Goal: Task Accomplishment & Management: Complete application form

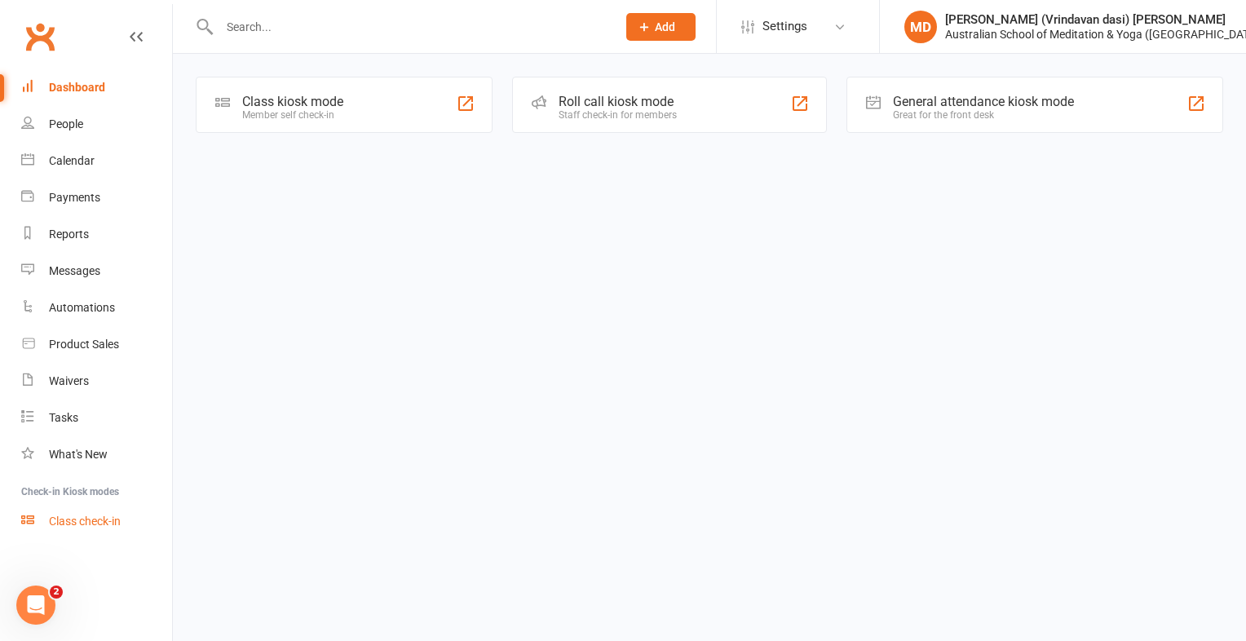
click at [80, 524] on div "Class check-in" at bounding box center [85, 521] width 72 height 13
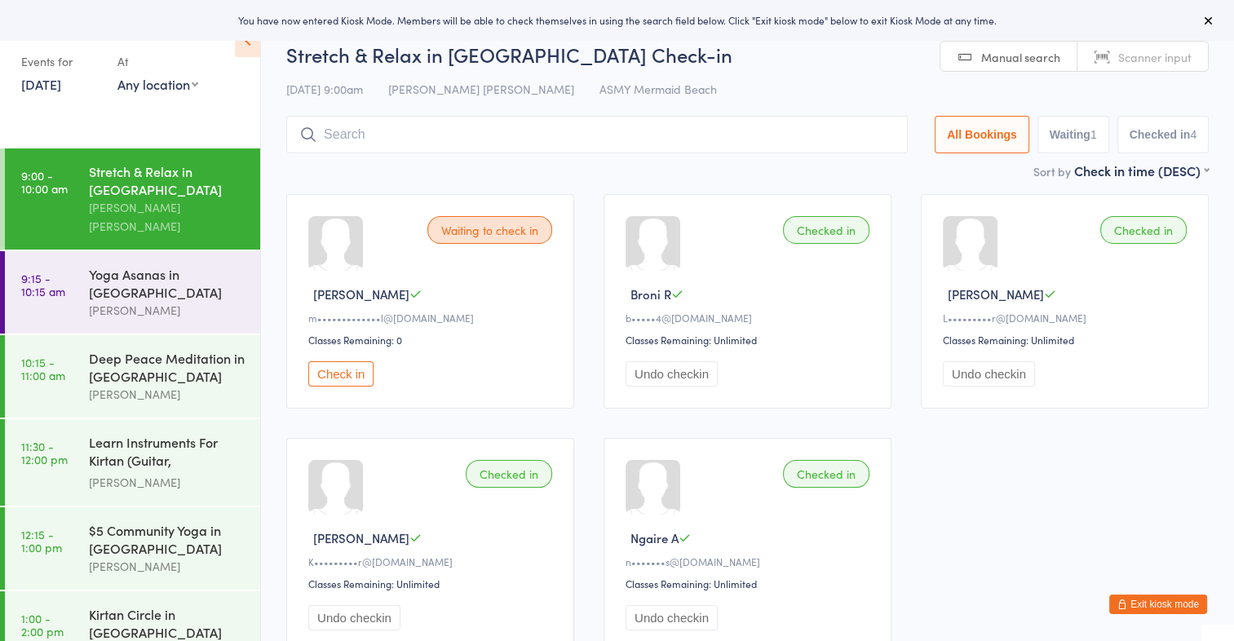
click at [48, 91] on link "[DATE]" at bounding box center [41, 84] width 40 height 18
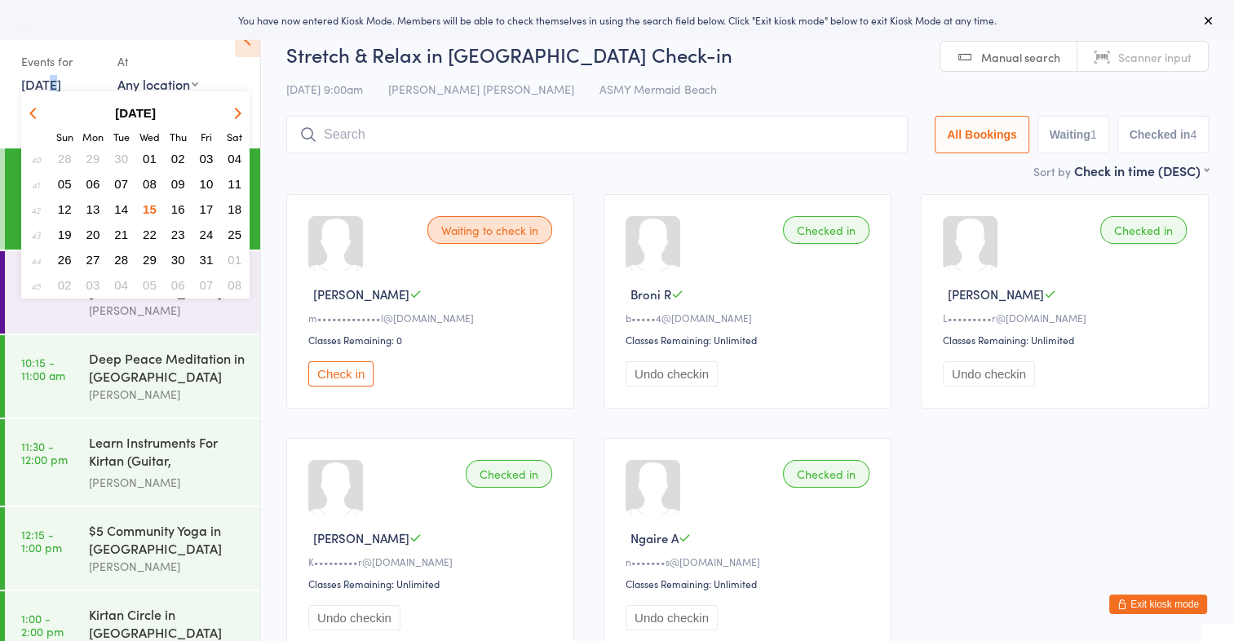
drag, startPoint x: 47, startPoint y: 91, endPoint x: 150, endPoint y: 180, distance: 136.4
click at [150, 180] on span "08" at bounding box center [150, 184] width 14 height 14
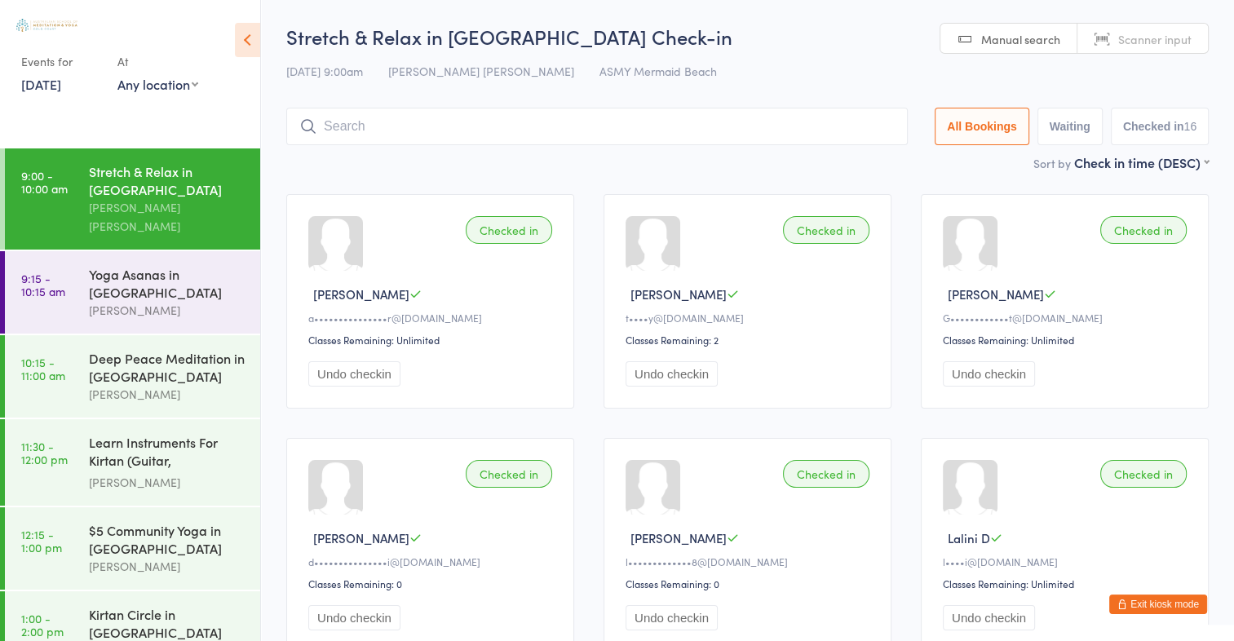
click at [51, 86] on link "[DATE]" at bounding box center [41, 84] width 40 height 18
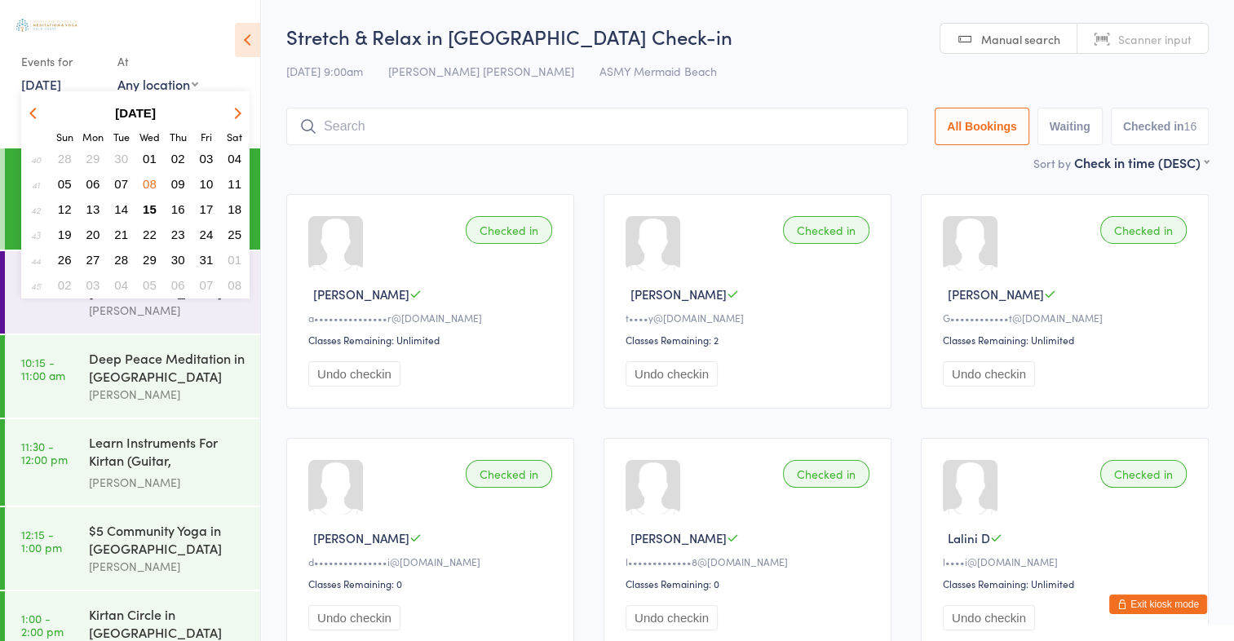
click at [153, 155] on span "01" at bounding box center [150, 159] width 14 height 14
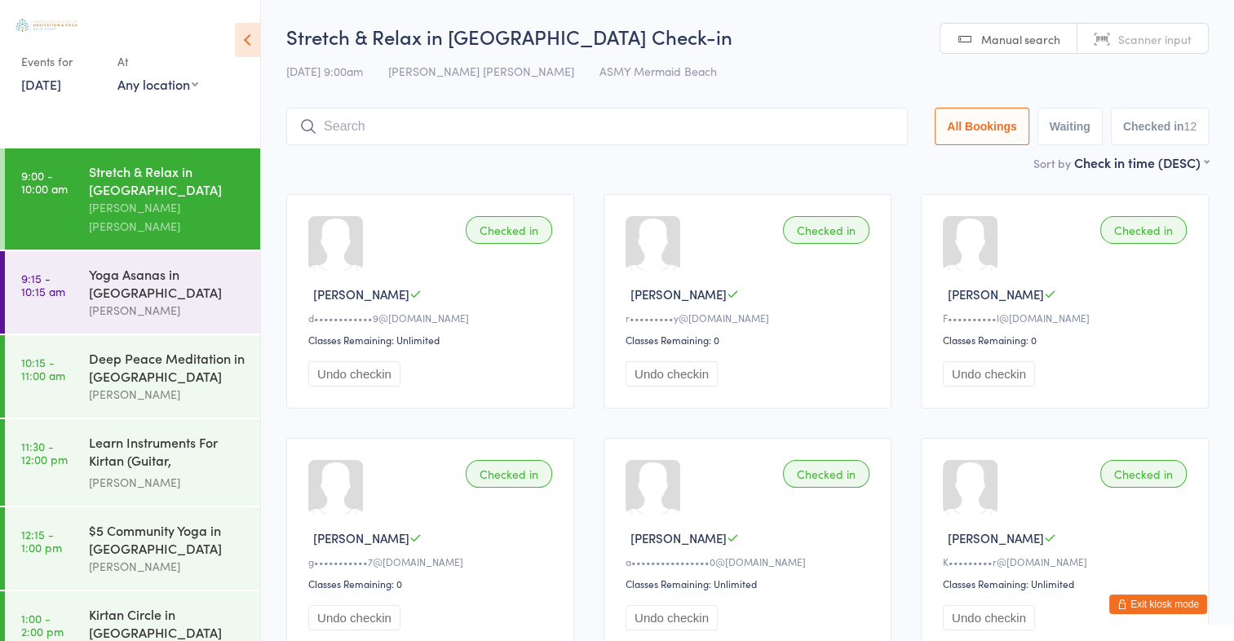
click at [60, 84] on link "[DATE]" at bounding box center [41, 84] width 40 height 18
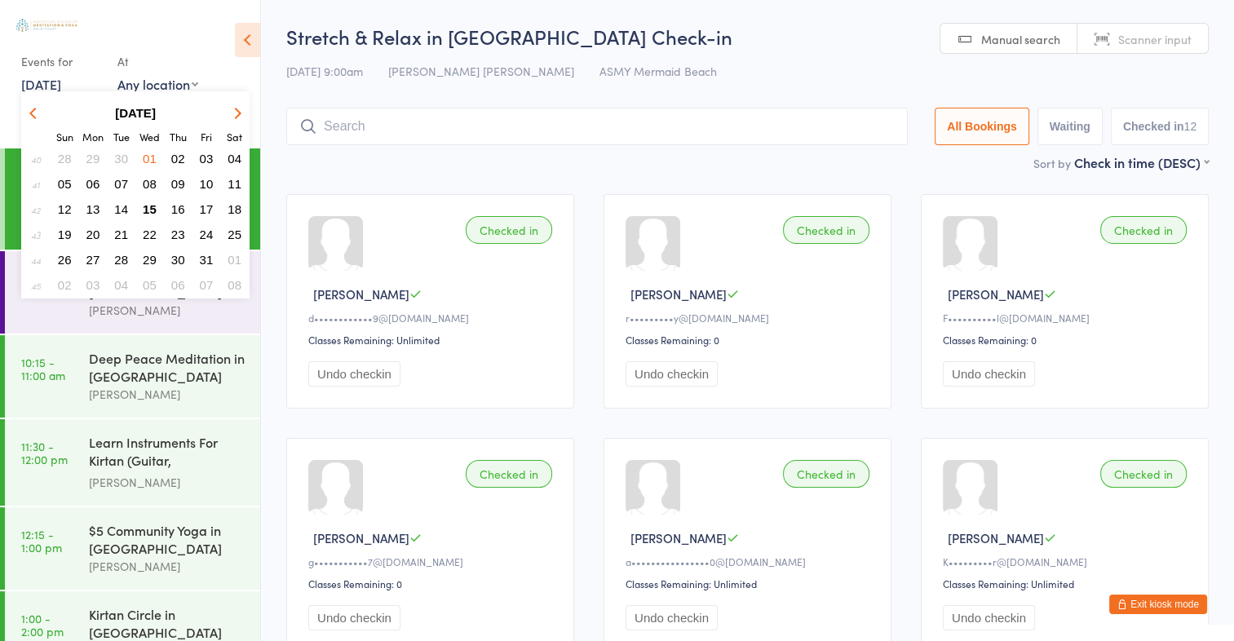
click at [27, 106] on button "button" at bounding box center [36, 113] width 24 height 22
click at [150, 153] on span "03" at bounding box center [150, 159] width 14 height 14
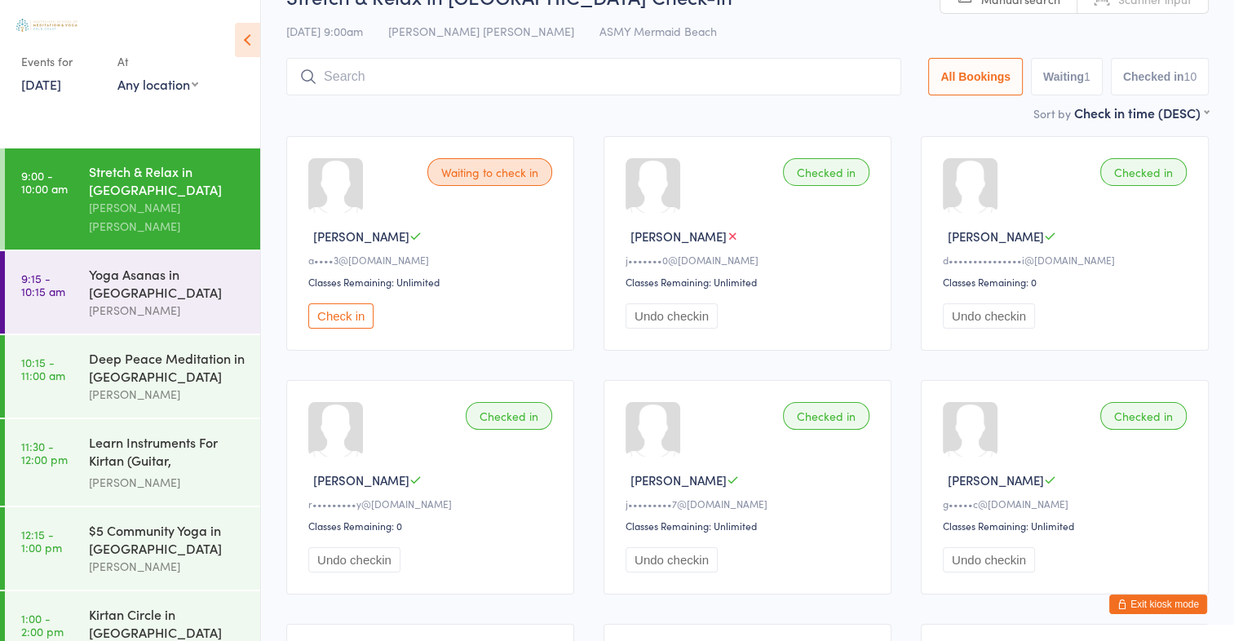
scroll to position [82, 0]
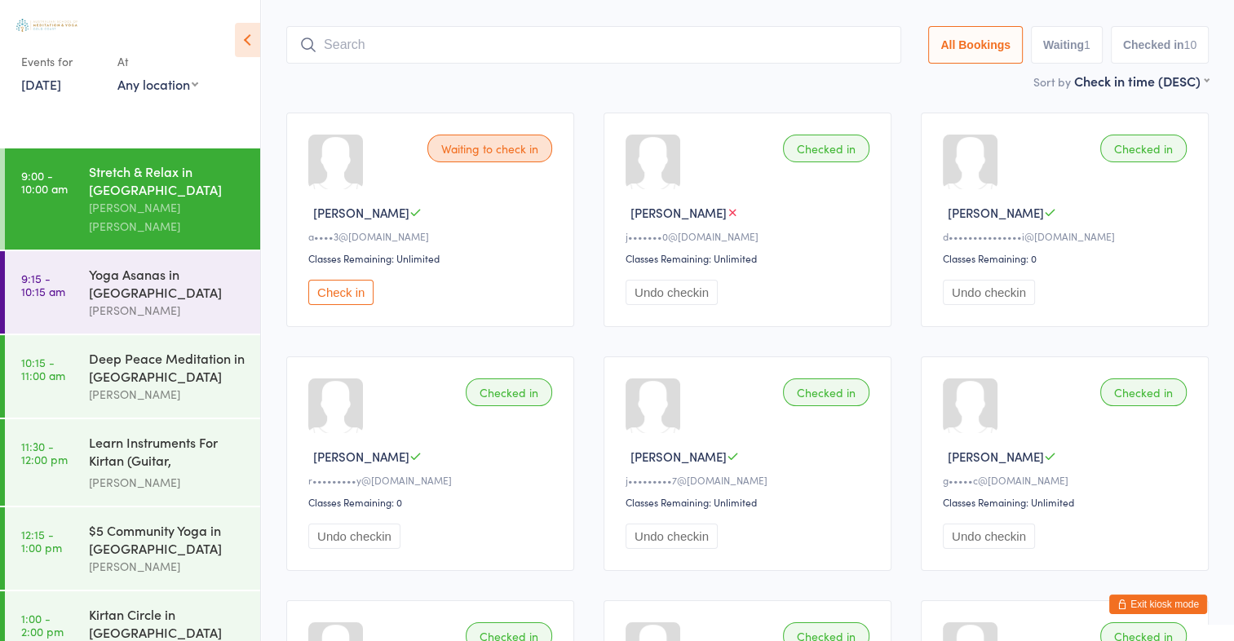
click at [55, 90] on link "[DATE]" at bounding box center [41, 84] width 40 height 18
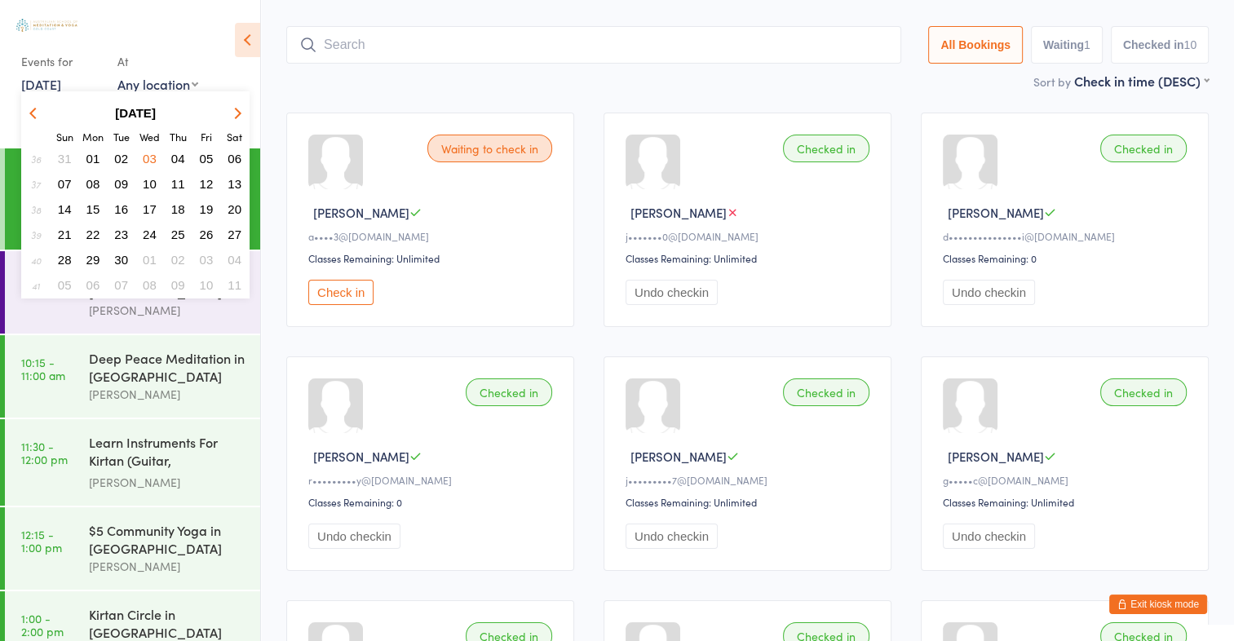
click at [238, 111] on icon "button" at bounding box center [235, 112] width 11 height 11
click at [149, 207] on span "15" at bounding box center [150, 209] width 14 height 14
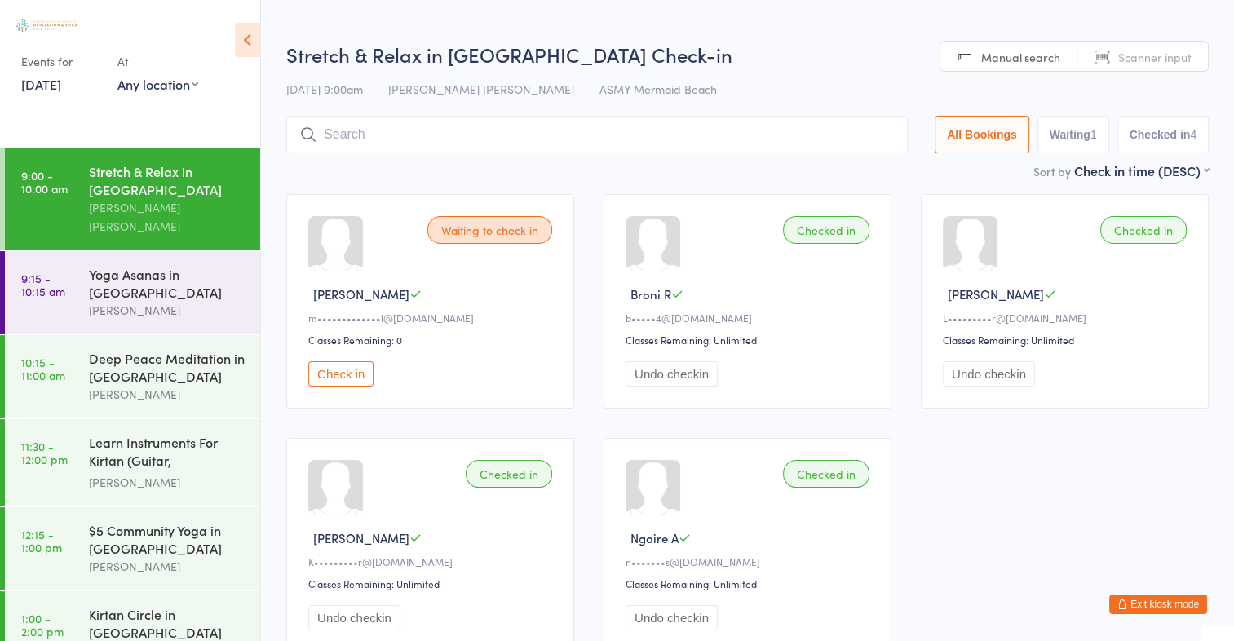
click at [1178, 603] on button "Exit kiosk mode" at bounding box center [1158, 605] width 98 height 20
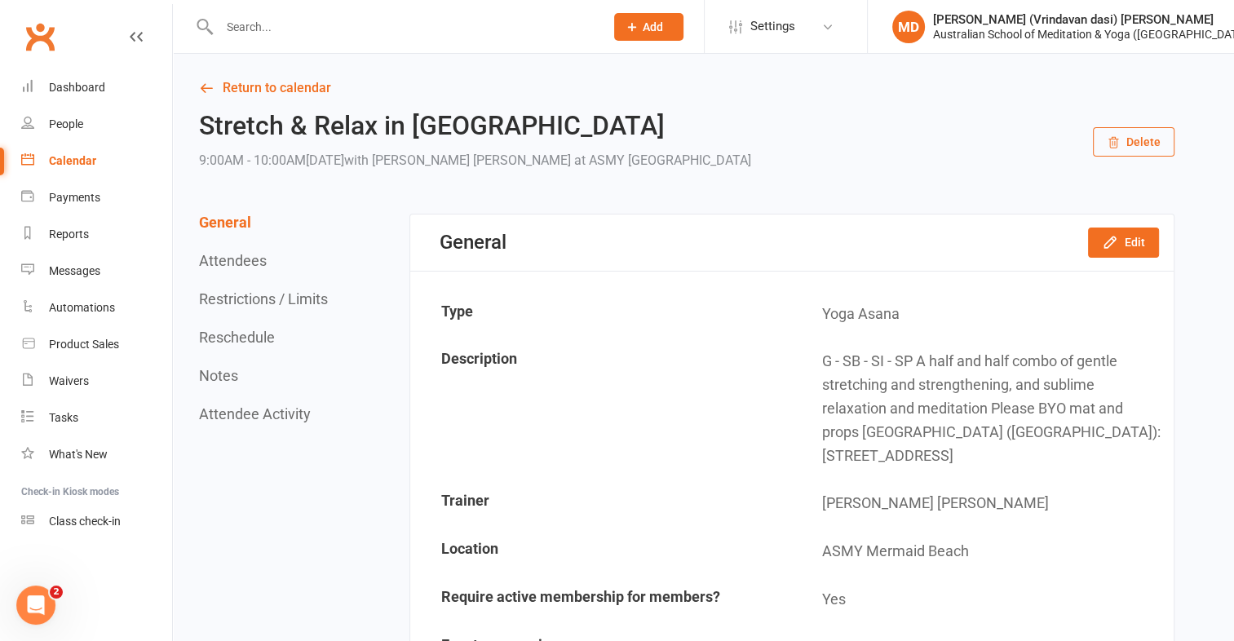
click at [236, 20] on input "text" at bounding box center [403, 26] width 378 height 23
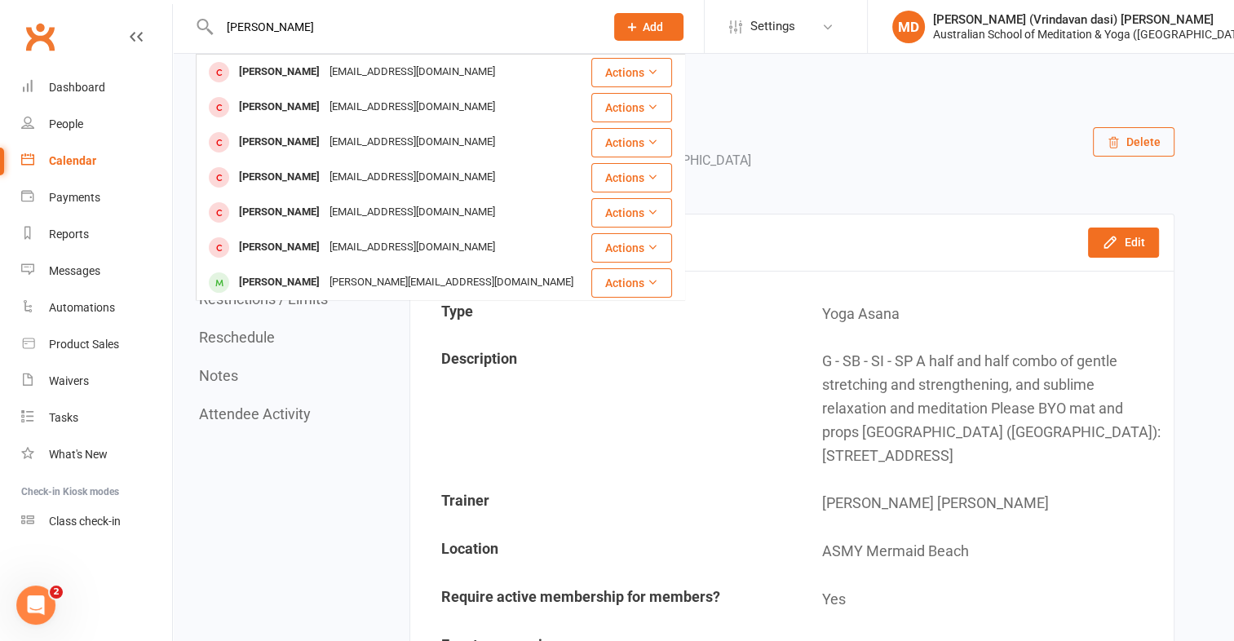
type input "rosie"
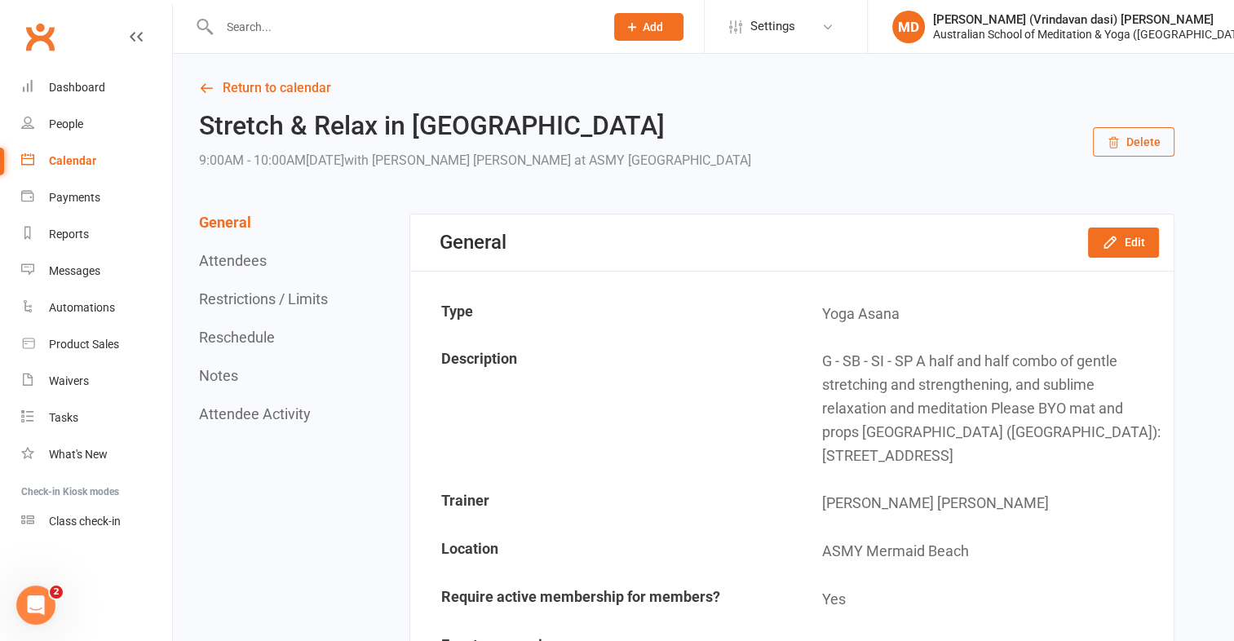
click at [238, 29] on input "text" at bounding box center [403, 26] width 378 height 23
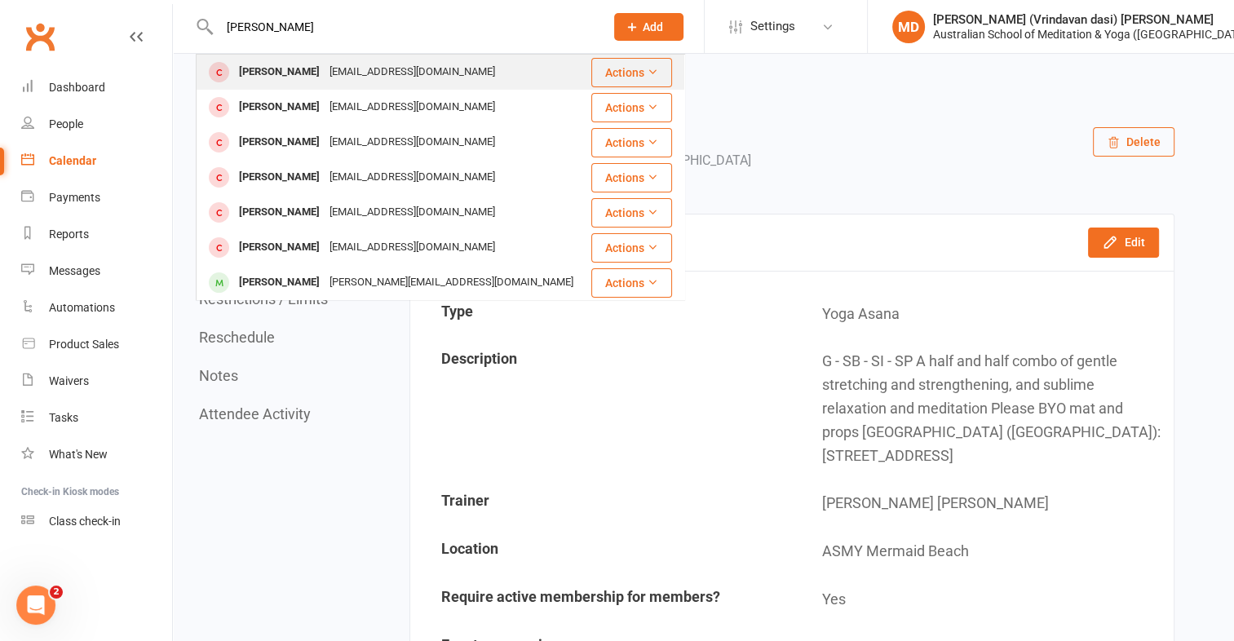
type input "Rosie wisley"
click at [258, 70] on div "Rosie Wisbey" at bounding box center [279, 72] width 91 height 24
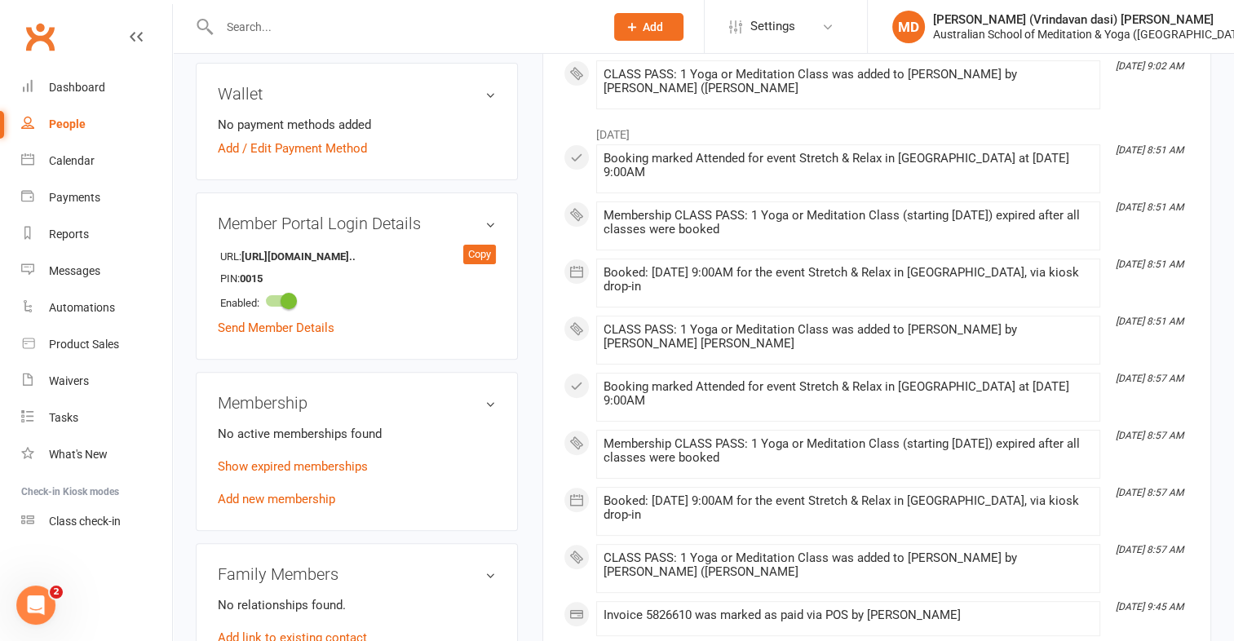
scroll to position [489, 0]
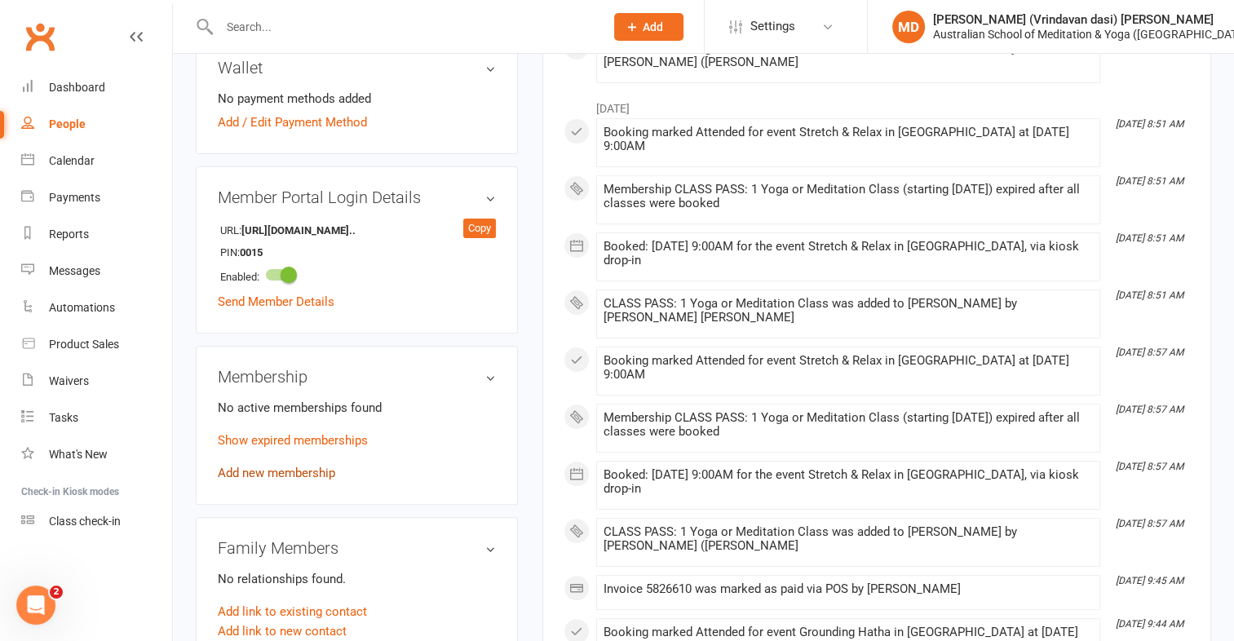
click at [329, 473] on link "Add new membership" at bounding box center [276, 473] width 117 height 15
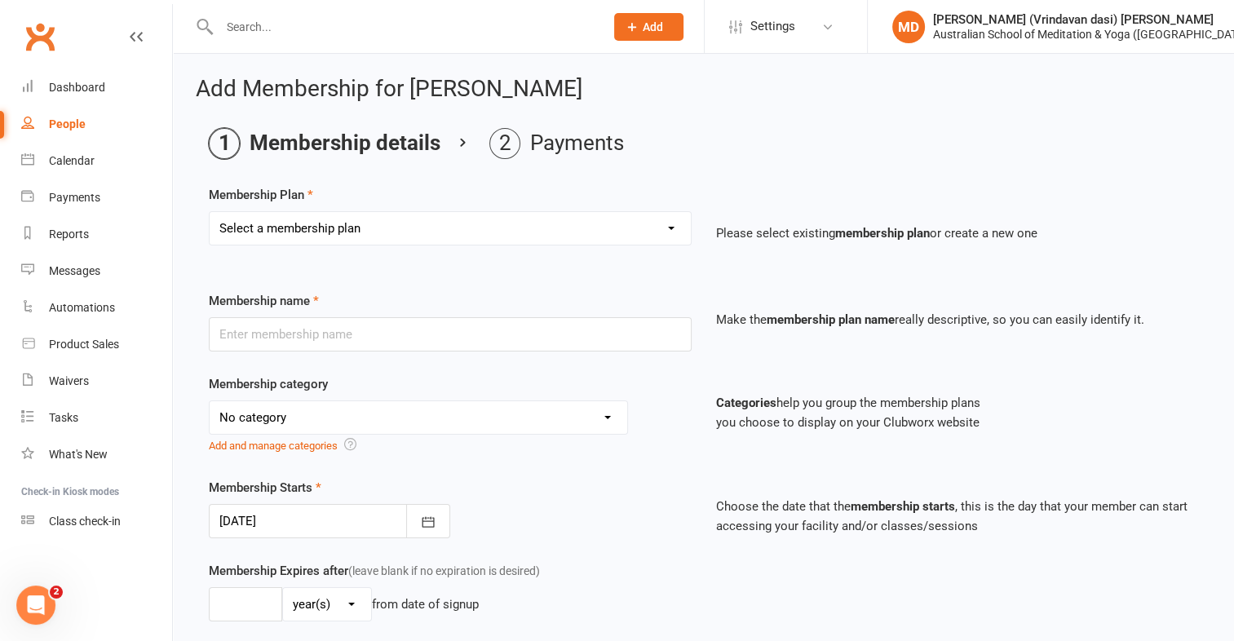
click at [672, 227] on select "Select a membership plan First Time Intro Offer (1 month Unlimited Meditation &…" at bounding box center [450, 228] width 481 height 33
select select "8"
click at [210, 212] on select "Select a membership plan First Time Intro Offer (1 month Unlimited Meditation &…" at bounding box center [450, 228] width 481 height 33
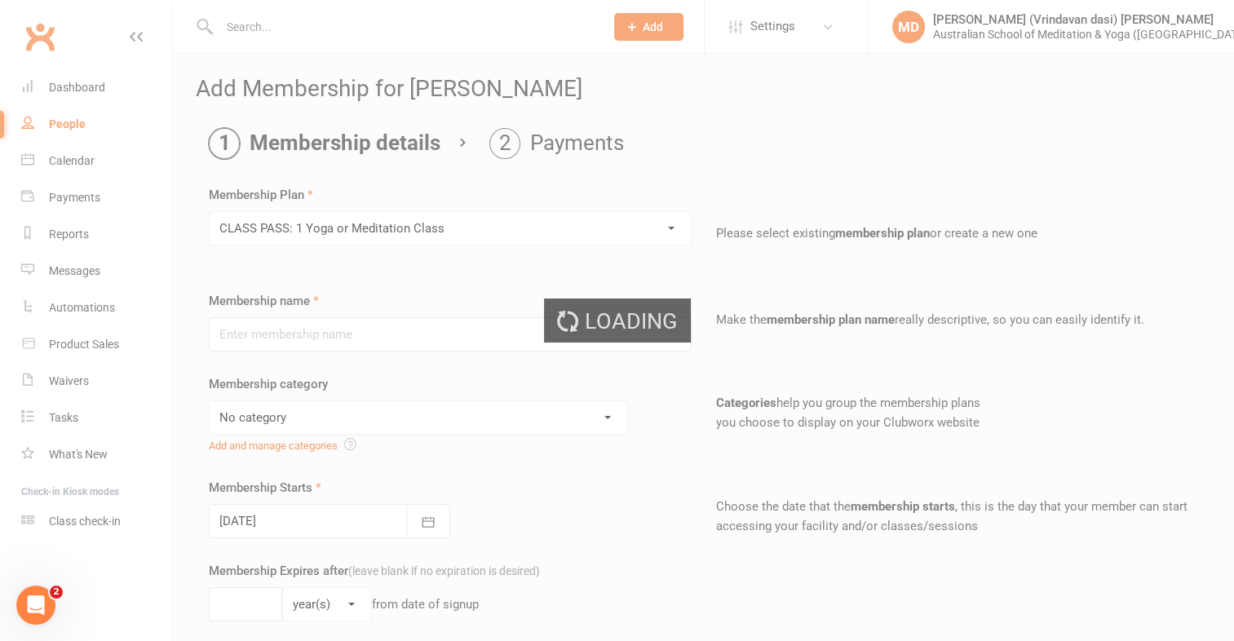
type input "CLASS PASS: 1 Yoga or Meditation Class"
select select "4"
type input "3"
select select "2"
type input "1"
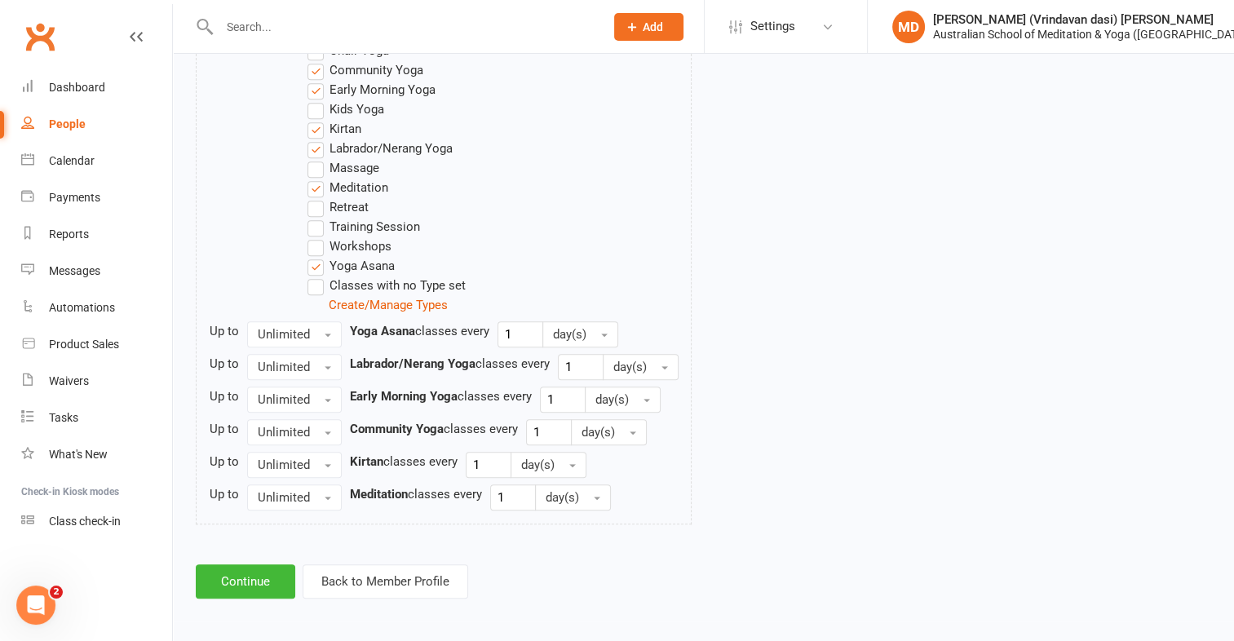
scroll to position [930, 0]
click at [267, 581] on button "Continue" at bounding box center [245, 581] width 99 height 34
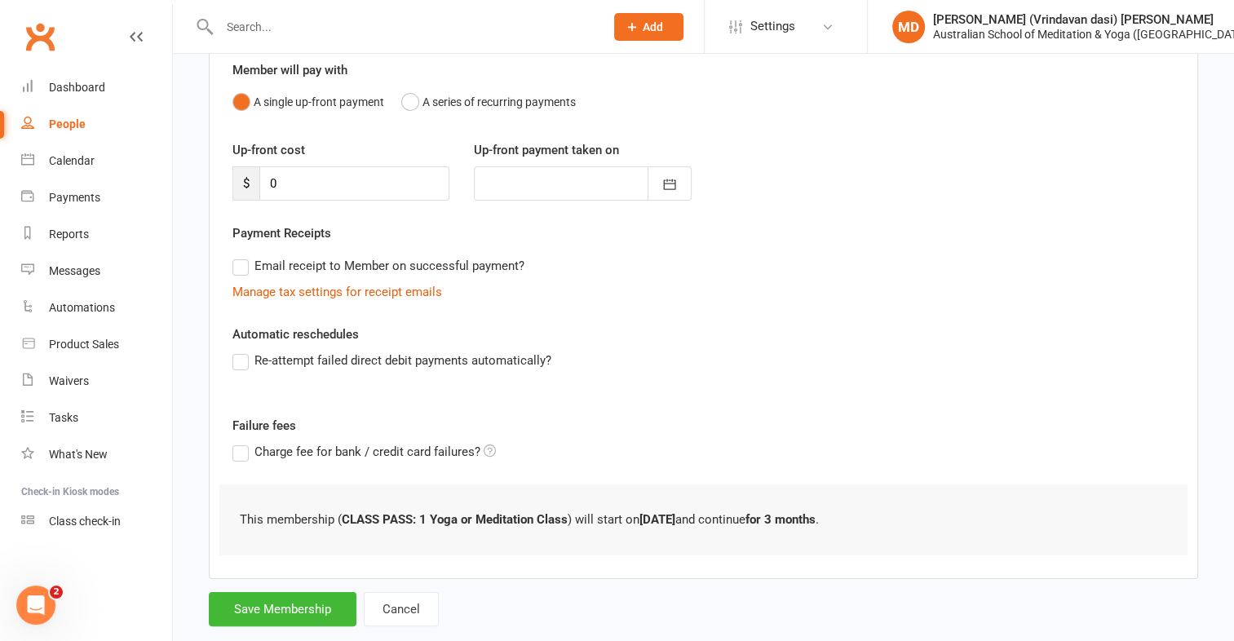
scroll to position [180, 0]
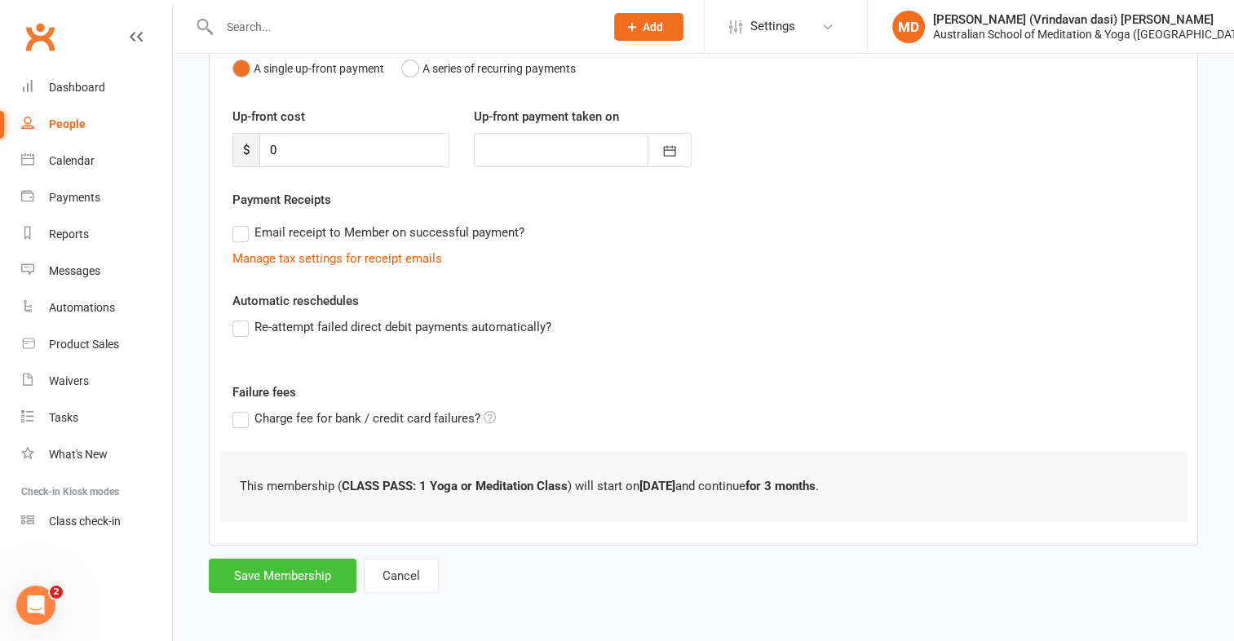
click at [267, 576] on button "Save Membership" at bounding box center [283, 576] width 148 height 34
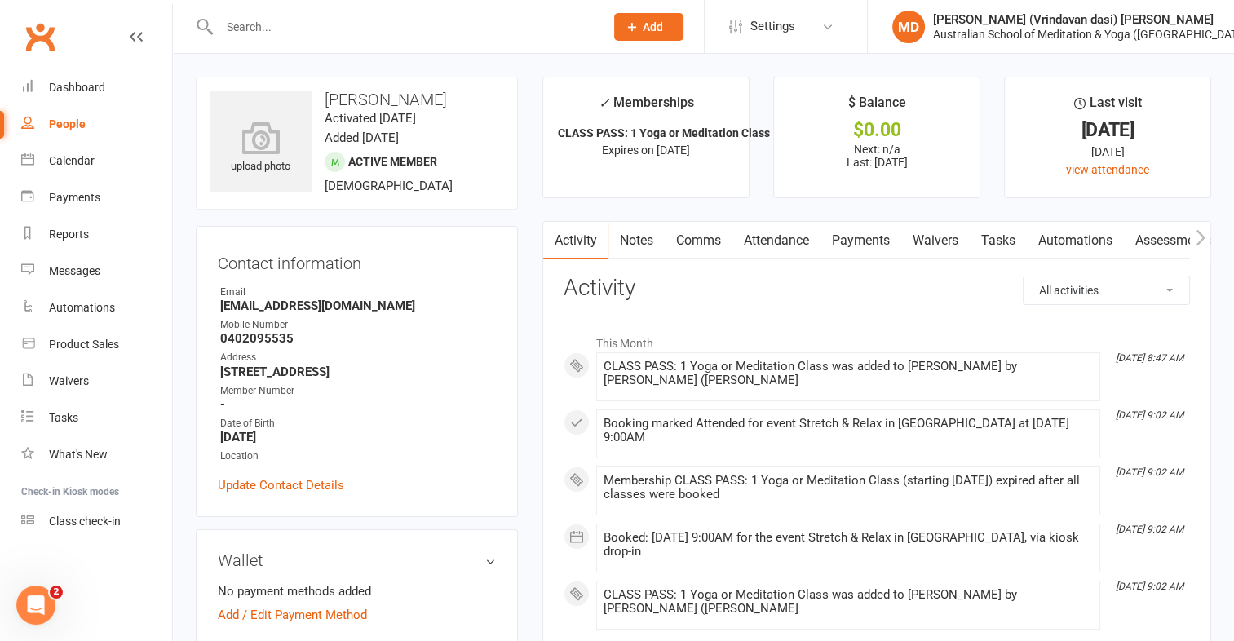
click at [258, 21] on input "text" at bounding box center [403, 26] width 378 height 23
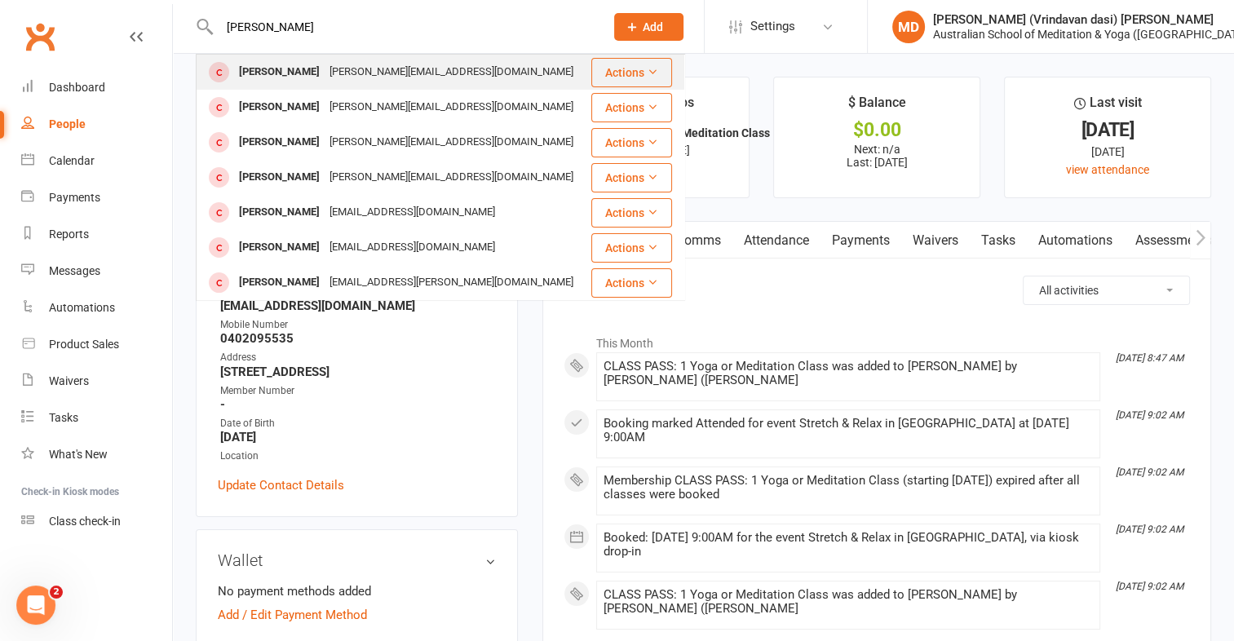
type input "stacey"
click at [267, 73] on div "Stacey Joseph" at bounding box center [279, 72] width 91 height 24
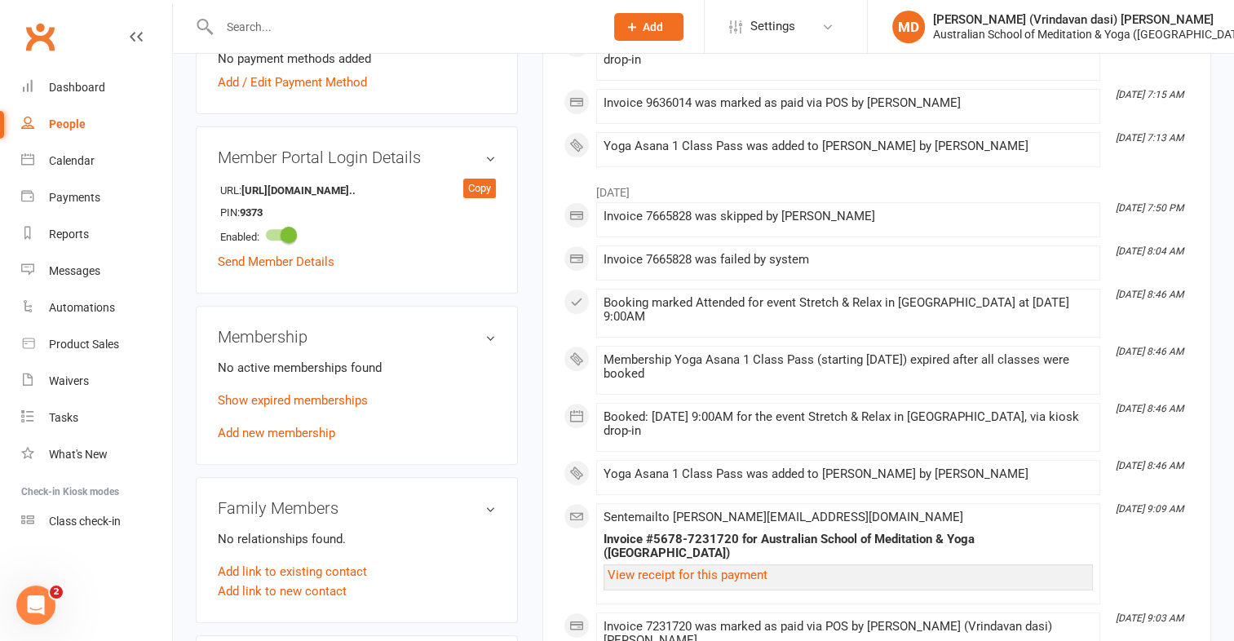
scroll to position [571, 0]
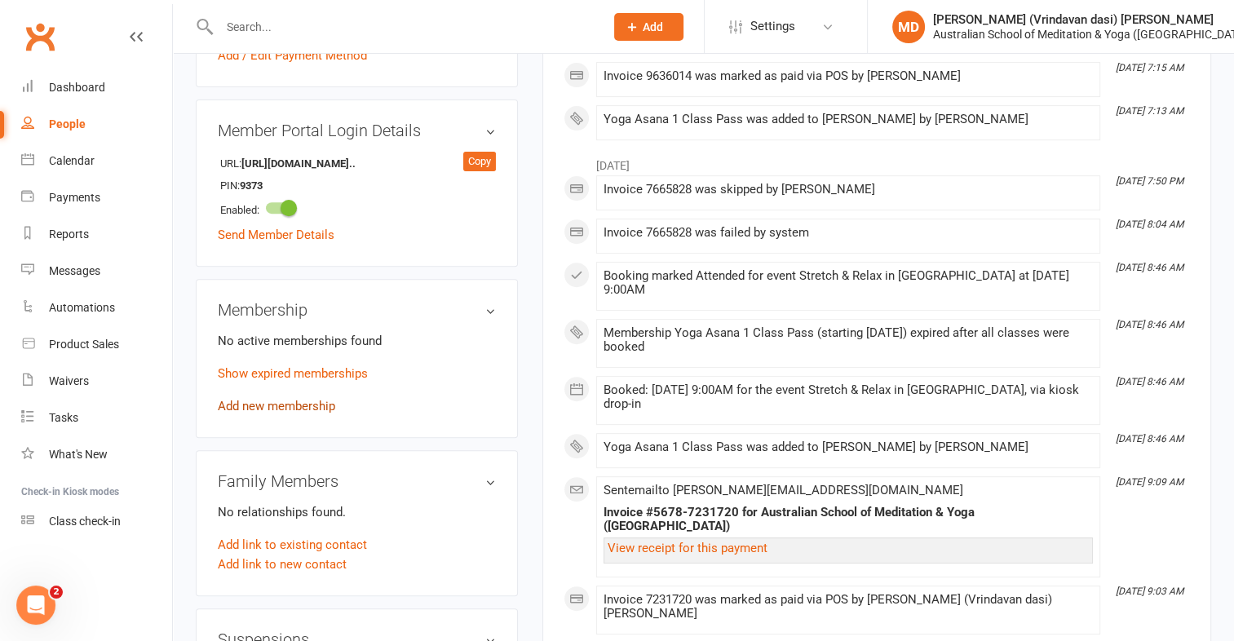
click at [307, 399] on link "Add new membership" at bounding box center [276, 406] width 117 height 15
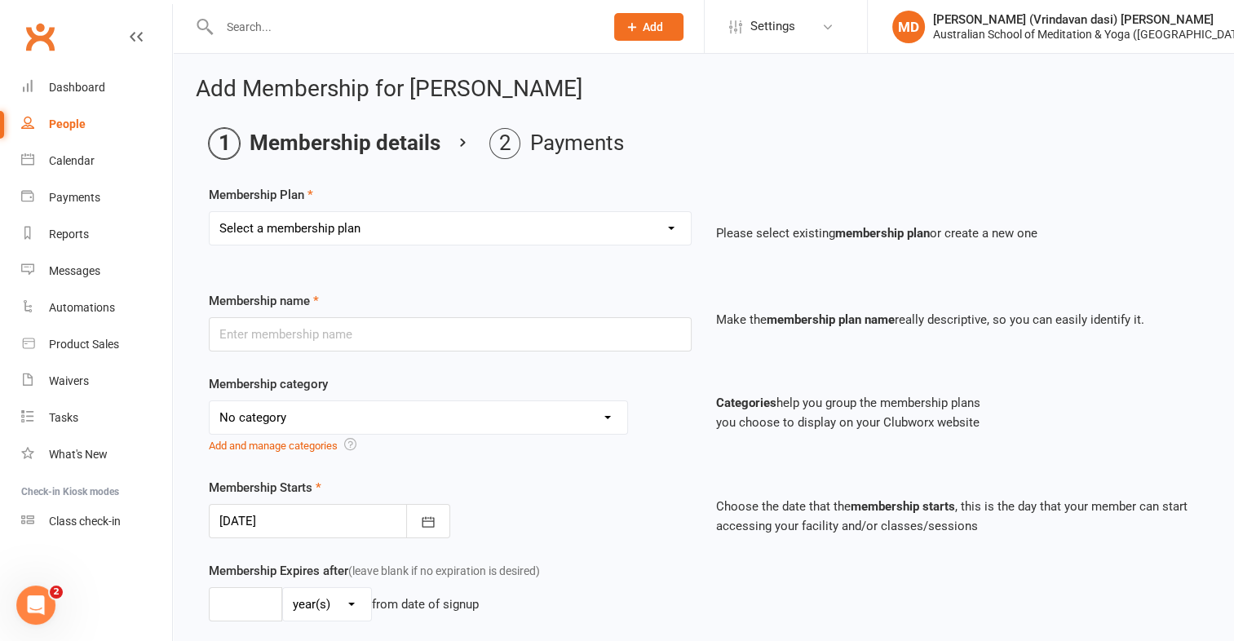
click at [667, 228] on select "Select a membership plan First Time Intro Offer (1 month Unlimited Meditation &…" at bounding box center [450, 228] width 481 height 33
select select "4"
click at [210, 212] on select "Select a membership plan First Time Intro Offer (1 month Unlimited Meditation &…" at bounding box center [450, 228] width 481 height 33
type input "Yoga Asana 1 Class Pass"
select select "4"
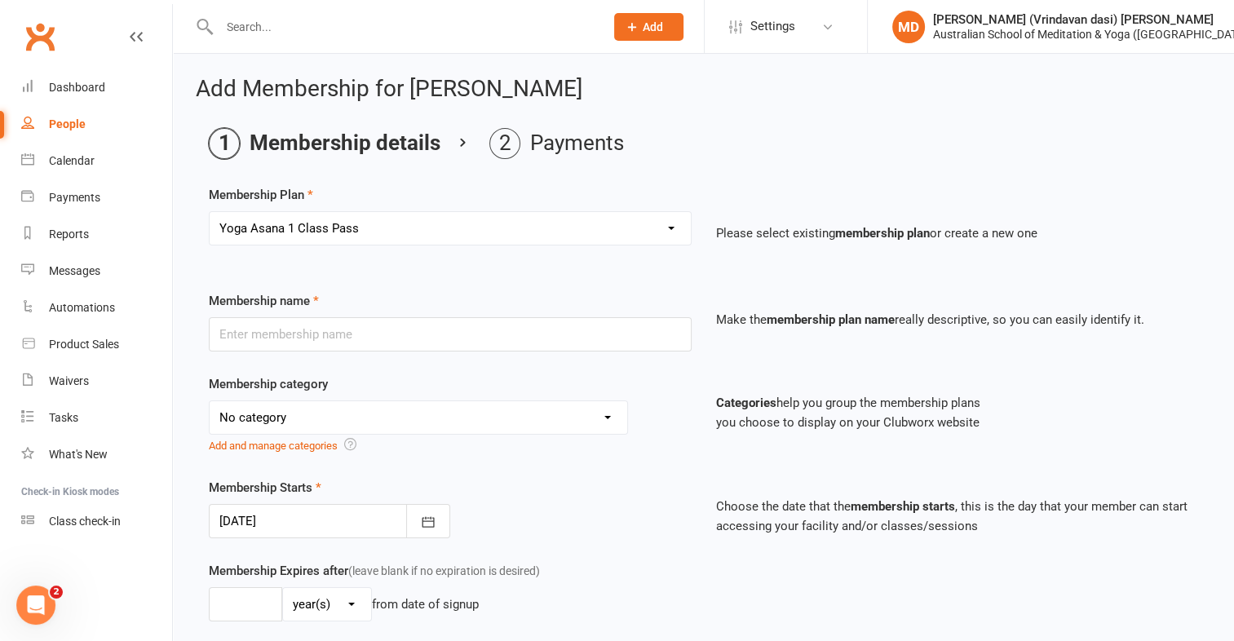
type input "3"
select select "2"
type input "1"
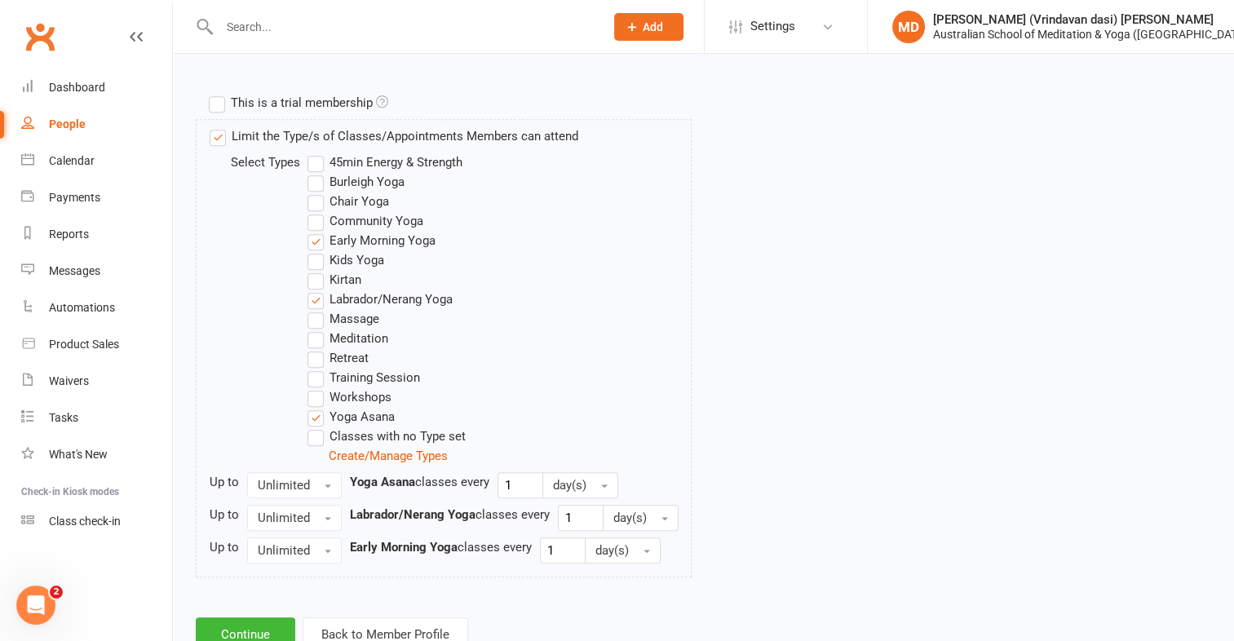
scroll to position [832, 0]
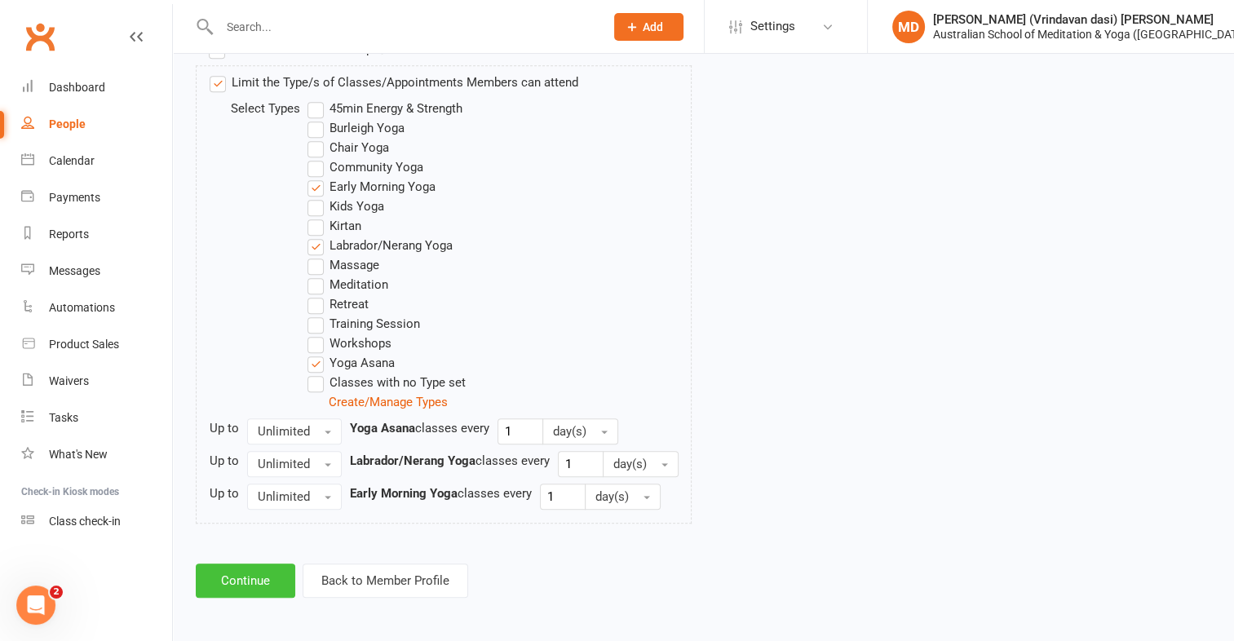
click at [233, 581] on button "Continue" at bounding box center [245, 581] width 99 height 34
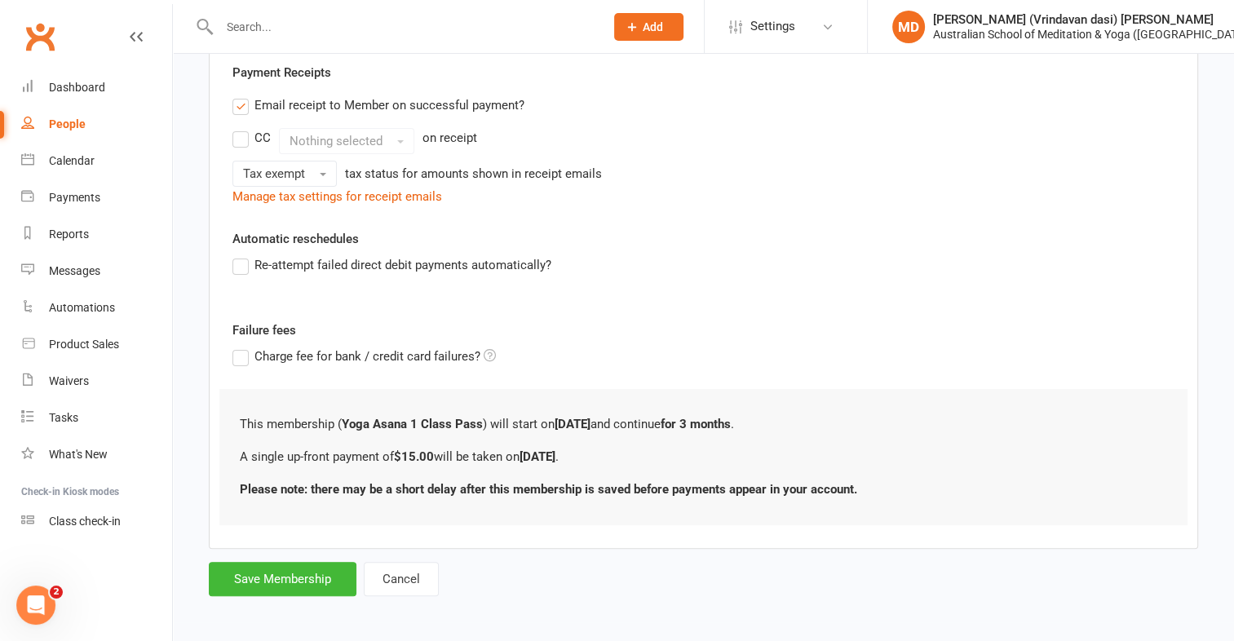
scroll to position [310, 0]
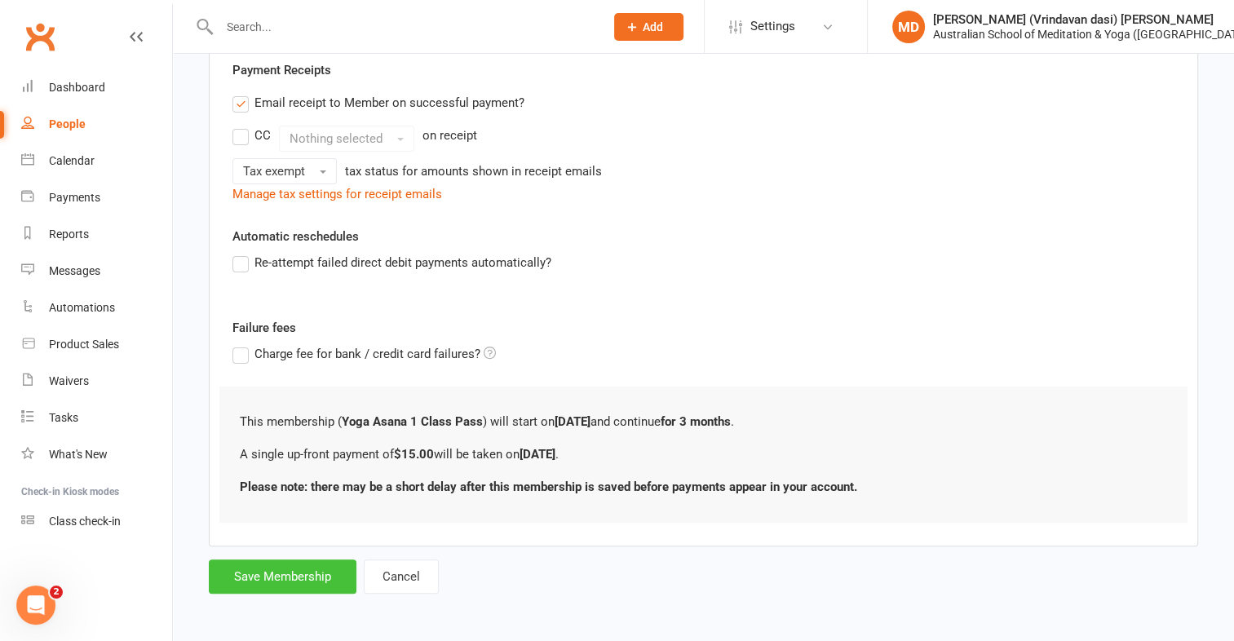
click at [236, 572] on button "Save Membership" at bounding box center [283, 576] width 148 height 34
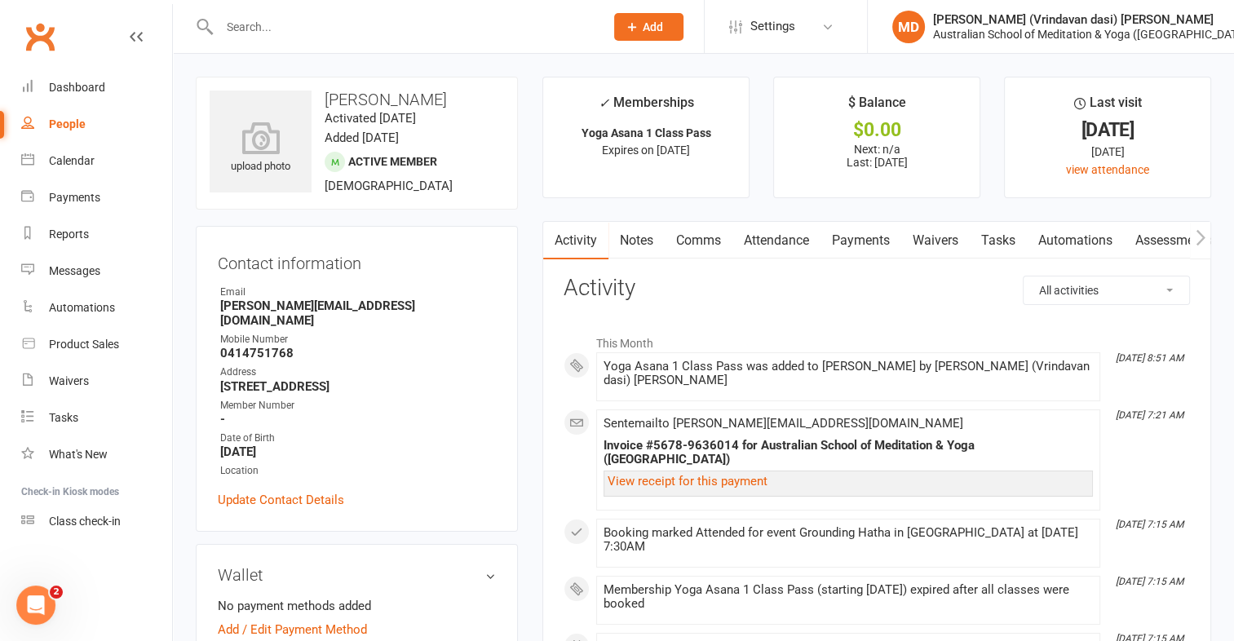
click at [847, 242] on link "Payments" at bounding box center [860, 241] width 81 height 38
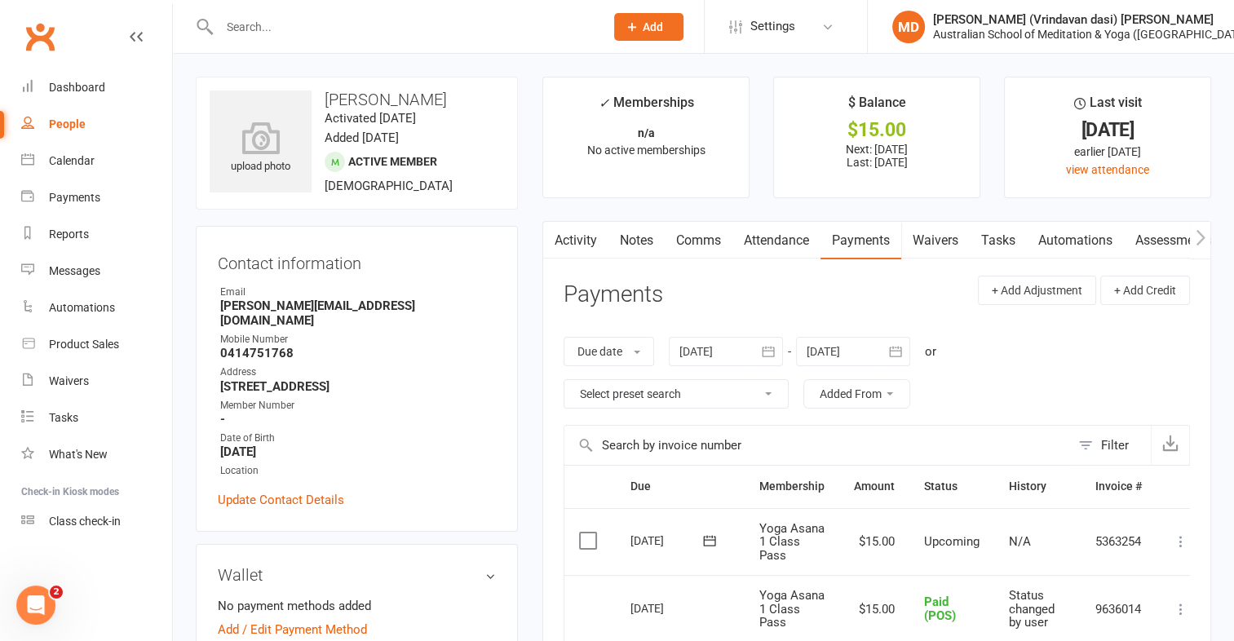
click at [1180, 535] on icon at bounding box center [1181, 541] width 16 height 16
click at [1147, 602] on link "Mark as Paid (POS)" at bounding box center [1108, 606] width 161 height 33
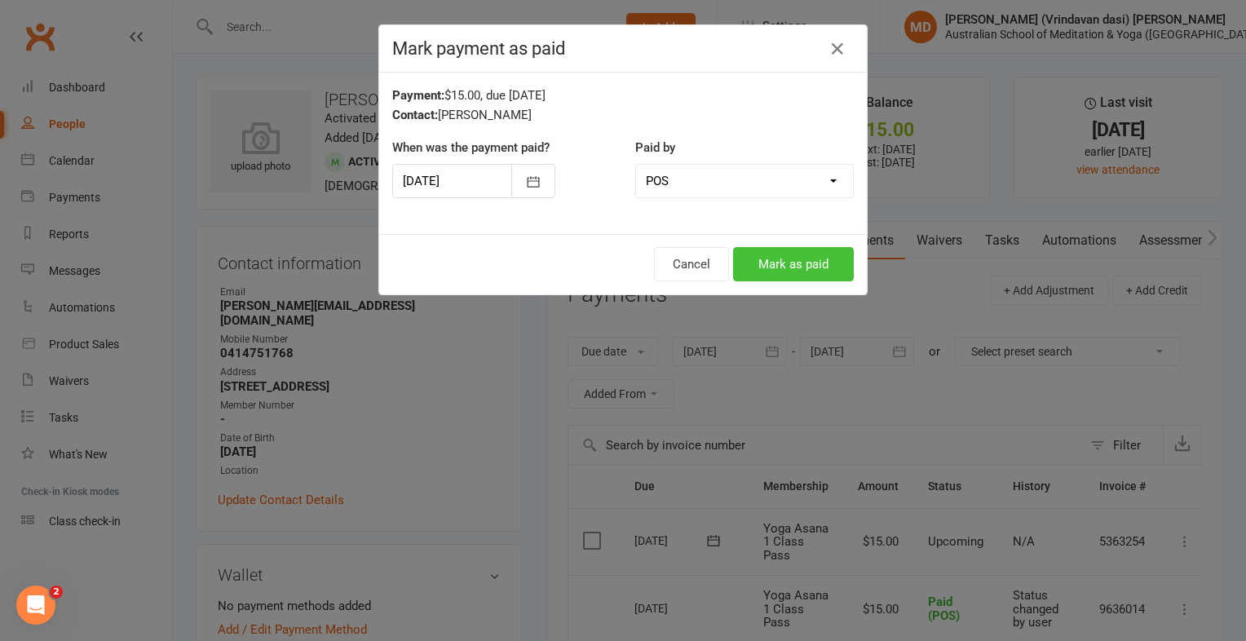
click at [756, 273] on button "Mark as paid" at bounding box center [793, 264] width 121 height 34
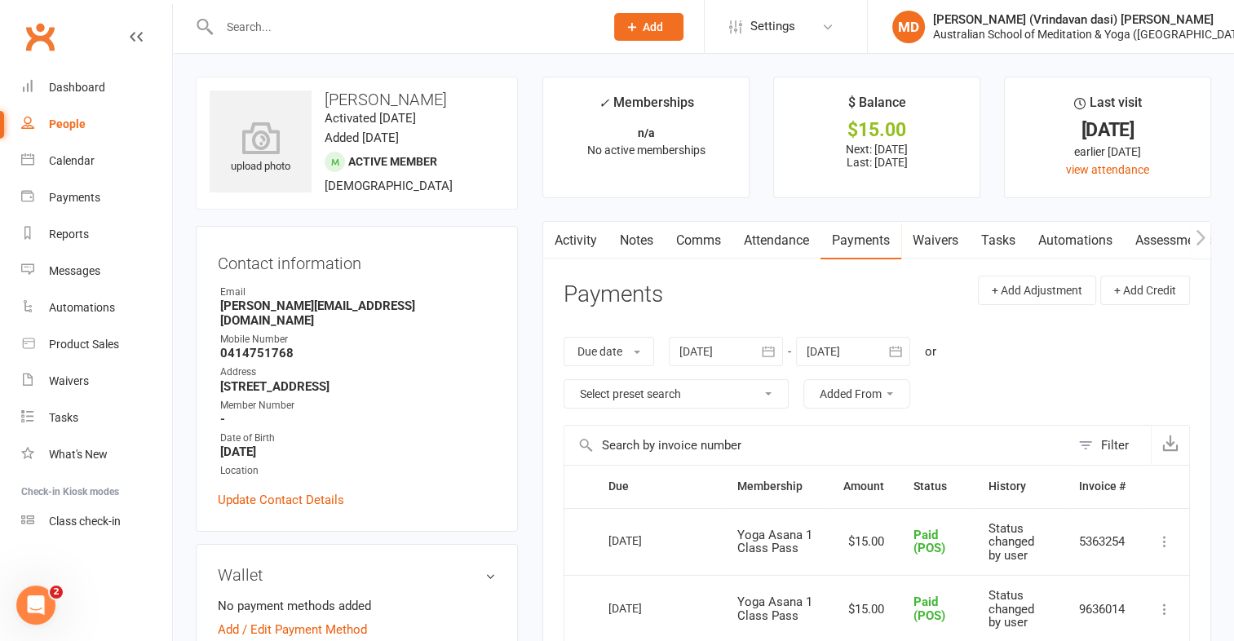
click at [300, 21] on input "text" at bounding box center [403, 26] width 378 height 23
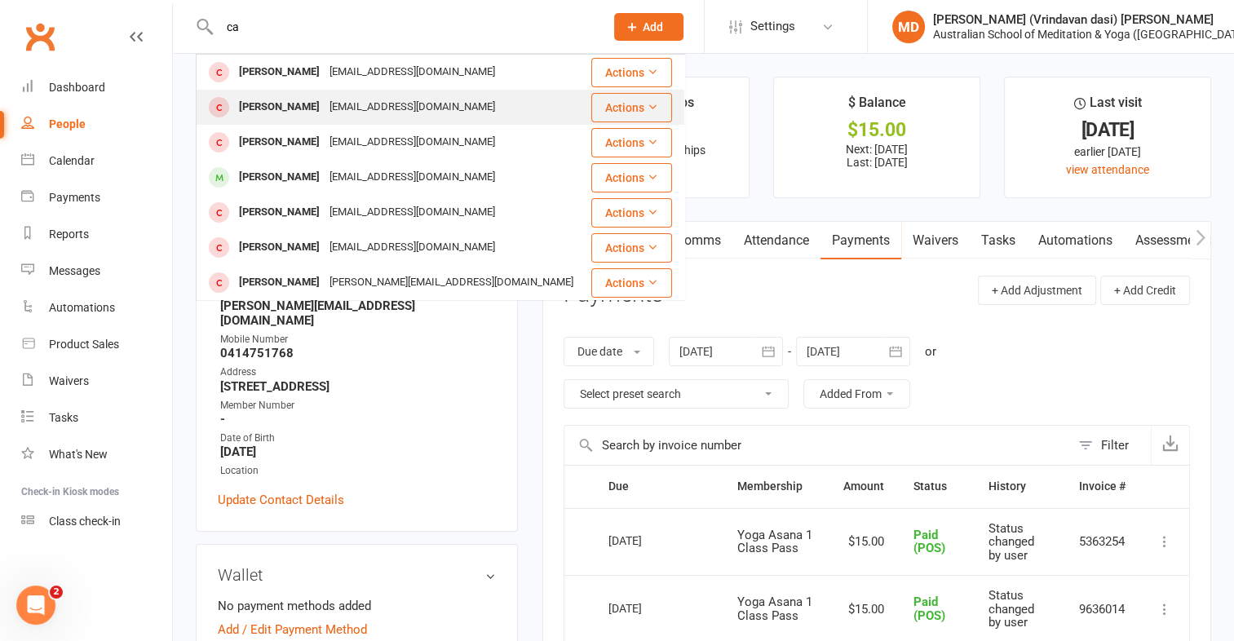
type input "c"
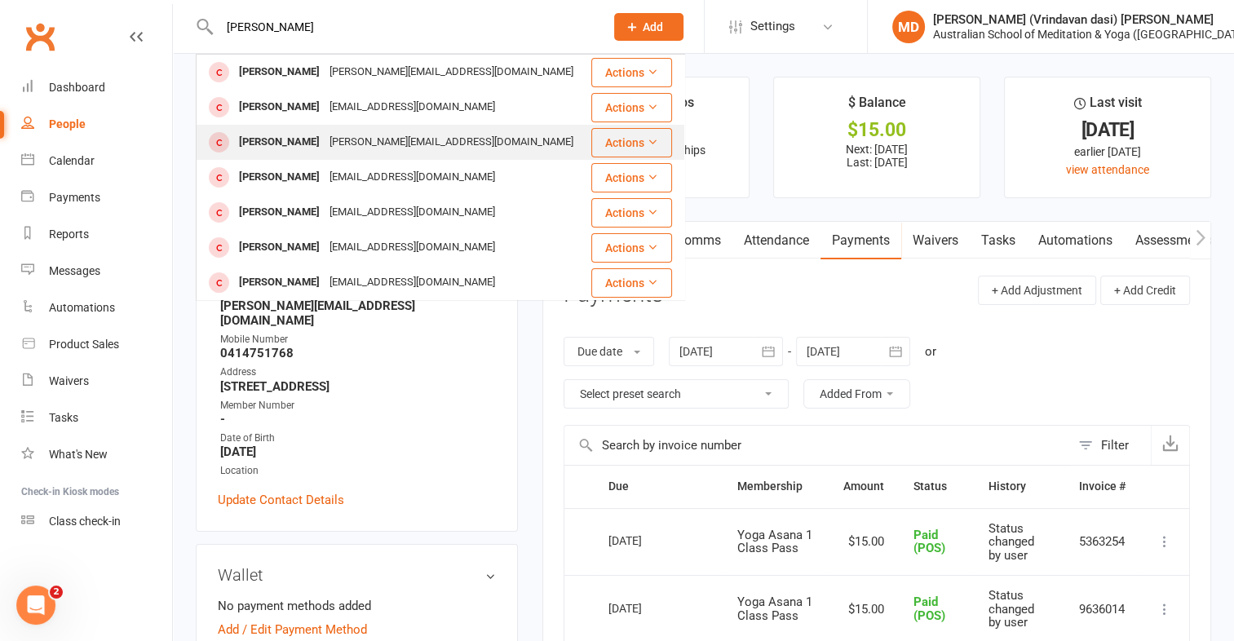
type input "dominique"
click at [299, 139] on div "Dominique Bianchi" at bounding box center [279, 142] width 91 height 24
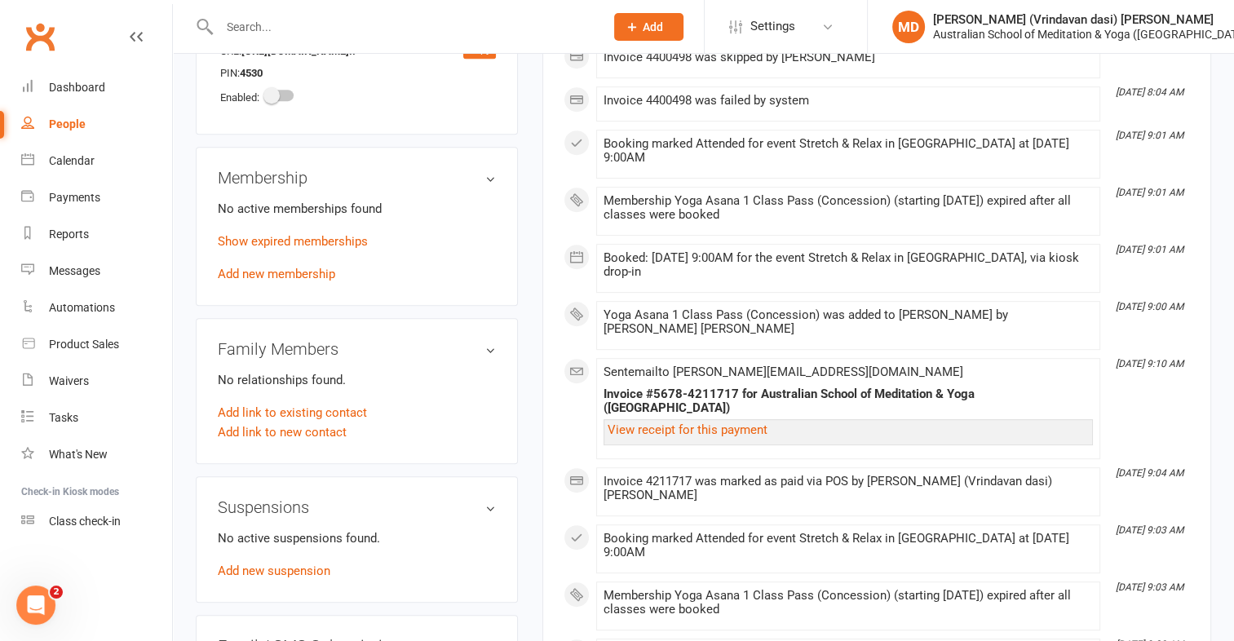
scroll to position [734, 0]
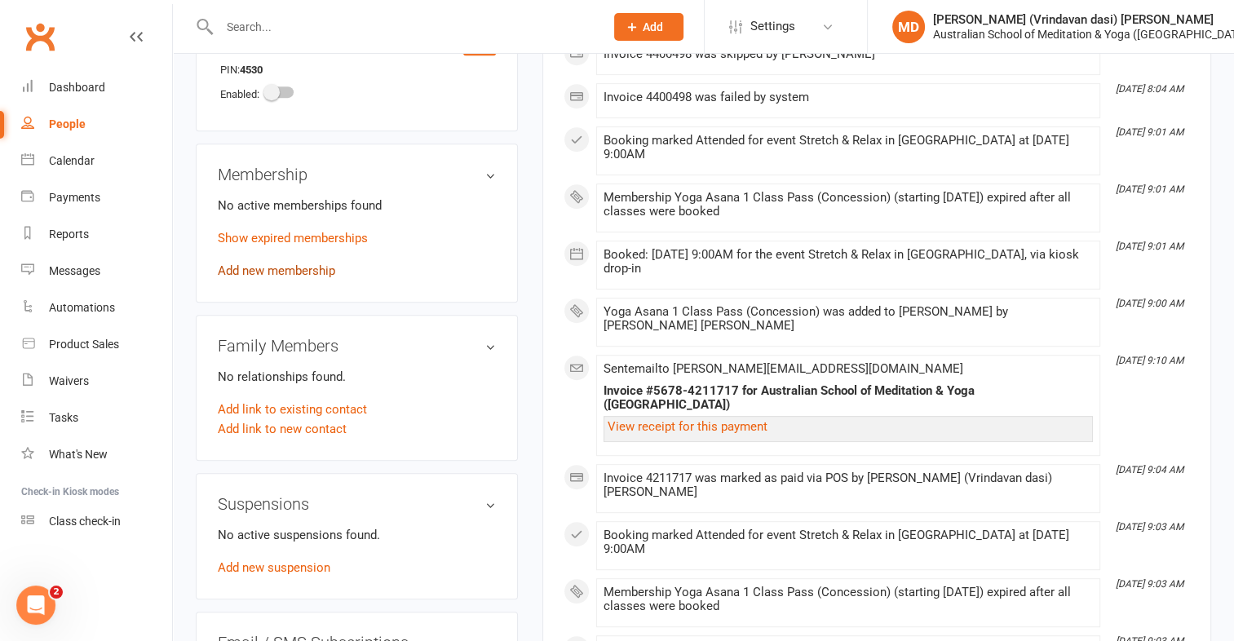
click at [281, 263] on link "Add new membership" at bounding box center [276, 270] width 117 height 15
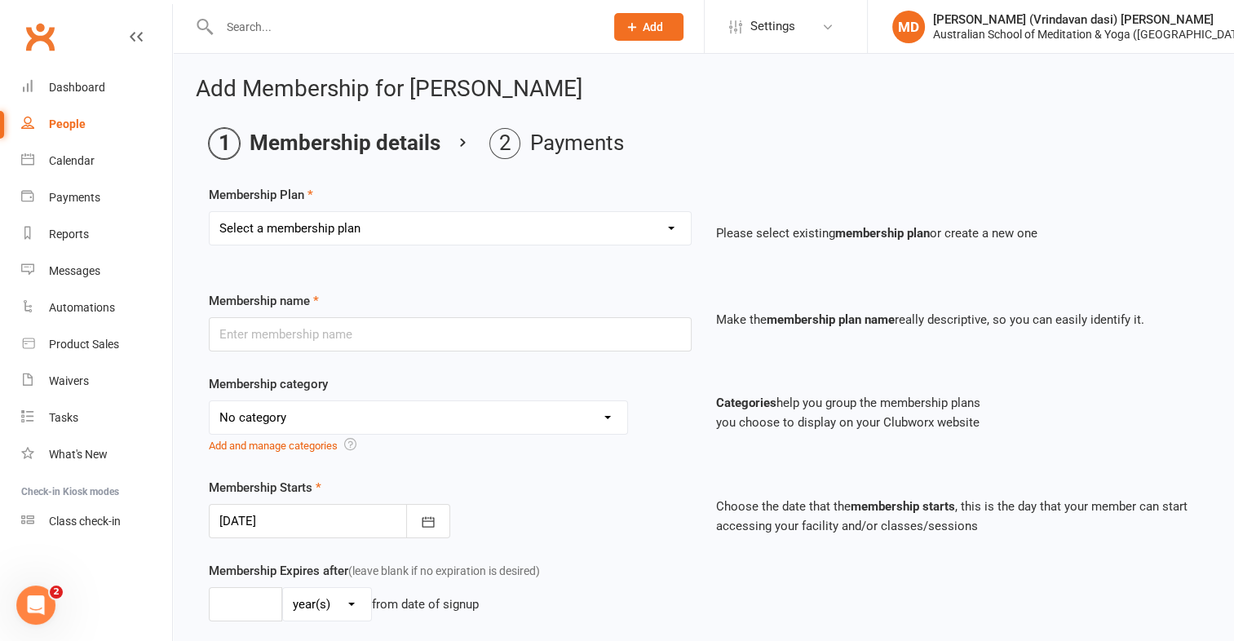
click at [671, 232] on select "Select a membership plan First Time Intro Offer (1 month Unlimited Meditation &…" at bounding box center [450, 228] width 481 height 33
select select "5"
click at [210, 212] on select "Select a membership plan First Time Intro Offer (1 month Unlimited Meditation &…" at bounding box center [450, 228] width 481 height 33
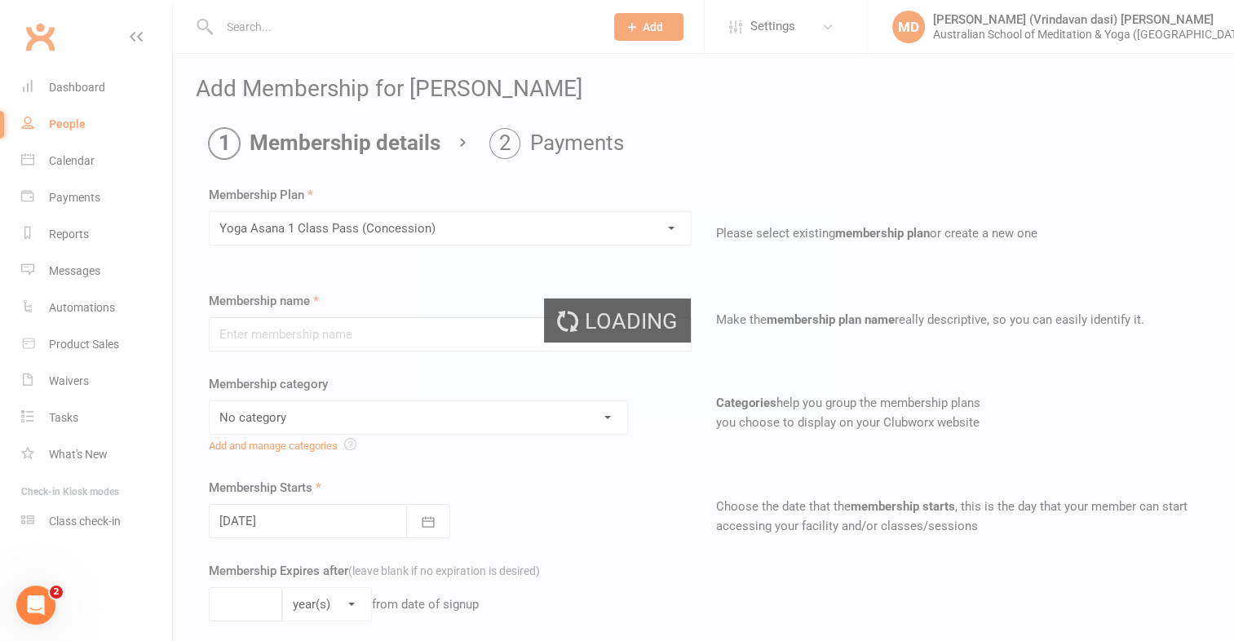
type input "Yoga Asana 1 Class Pass (Concession)"
select select "4"
type input "3"
select select "2"
type input "1"
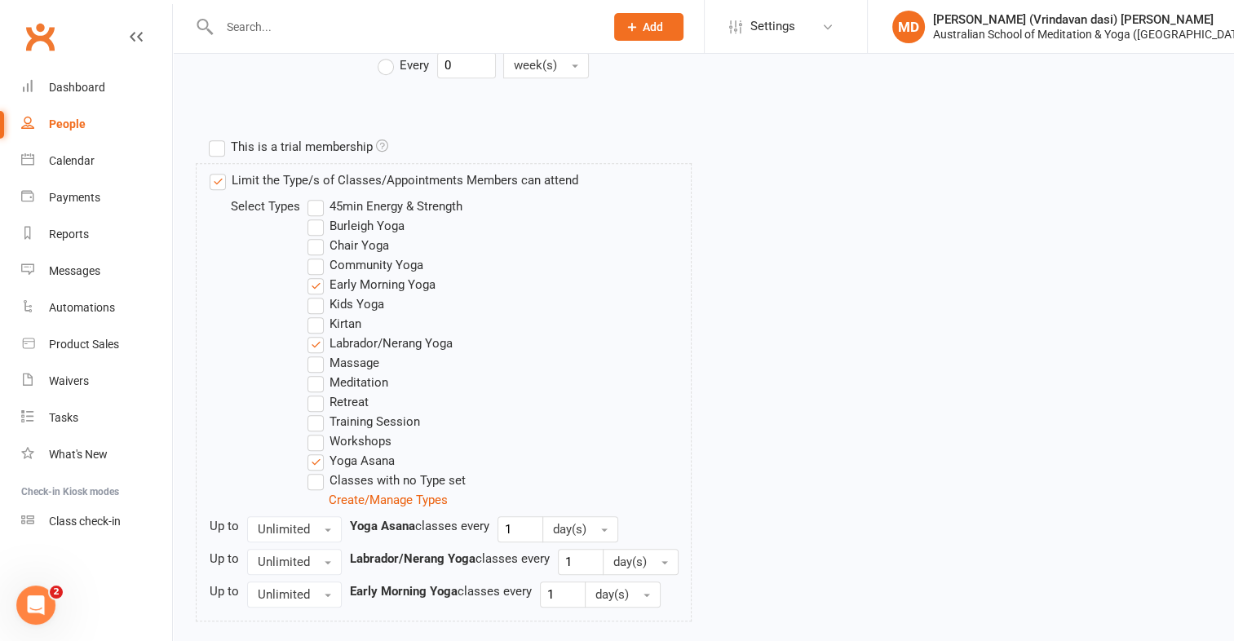
scroll to position [832, 0]
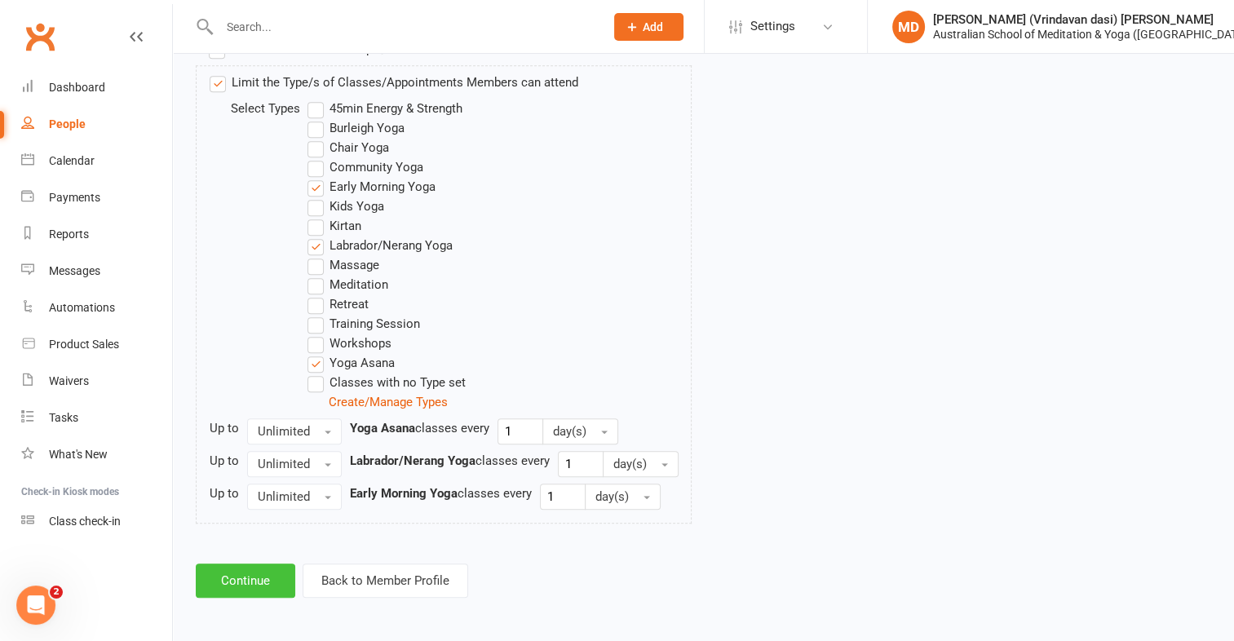
click at [258, 577] on button "Continue" at bounding box center [245, 581] width 99 height 34
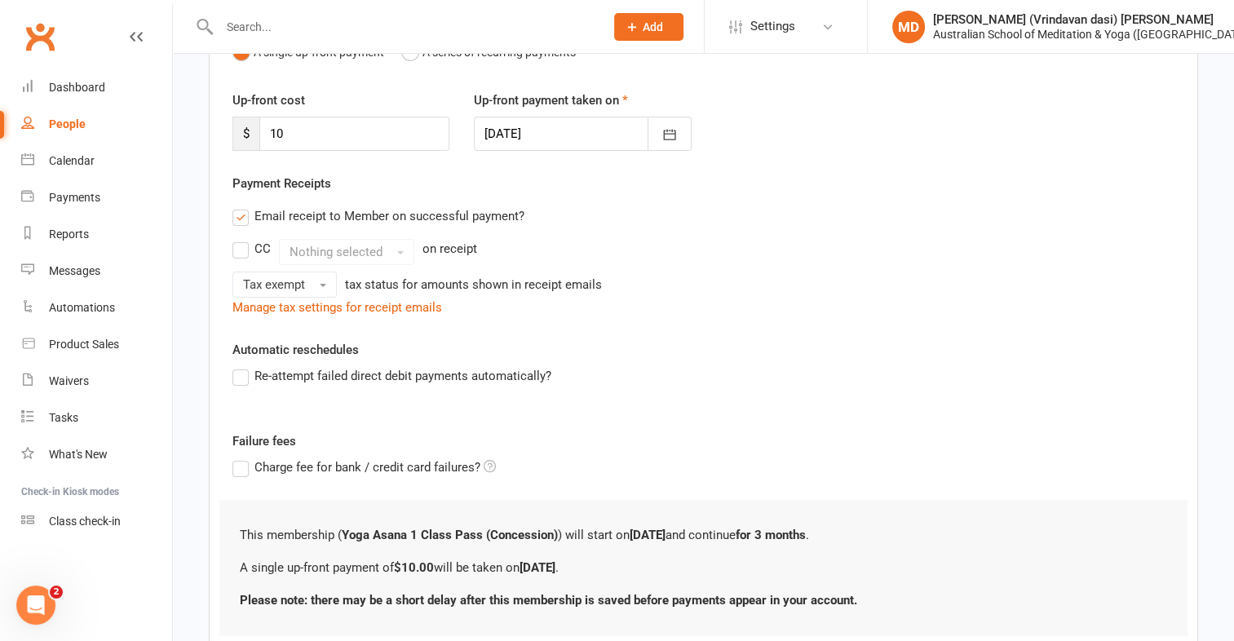
scroll to position [310, 0]
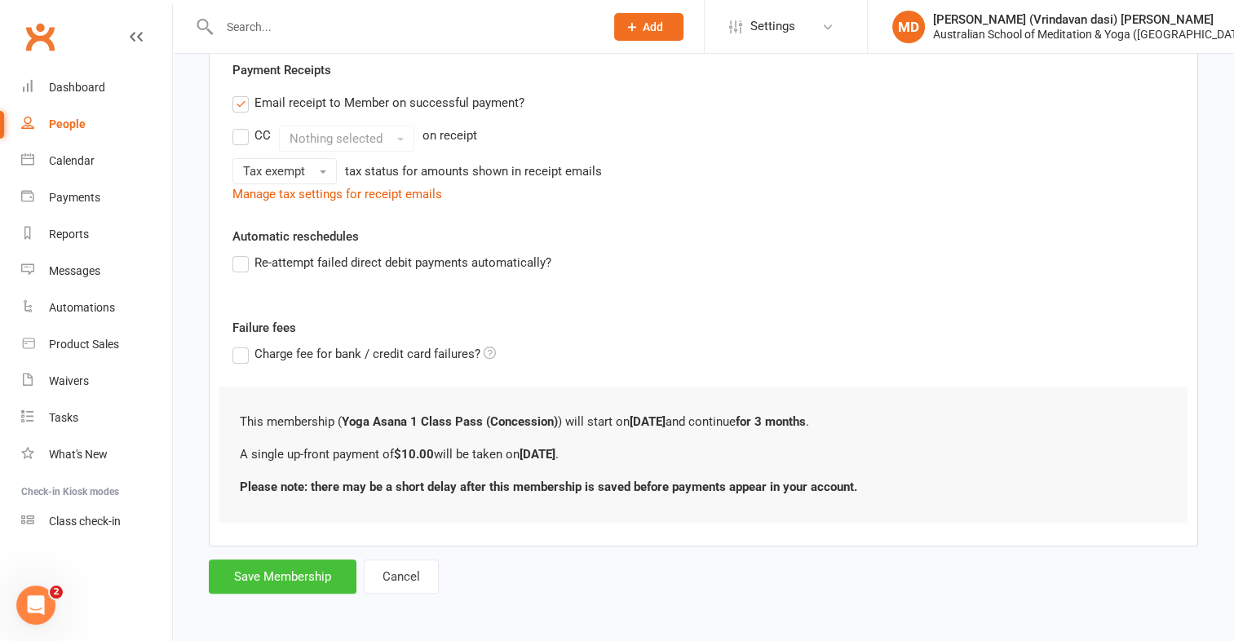
click at [252, 577] on button "Save Membership" at bounding box center [283, 576] width 148 height 34
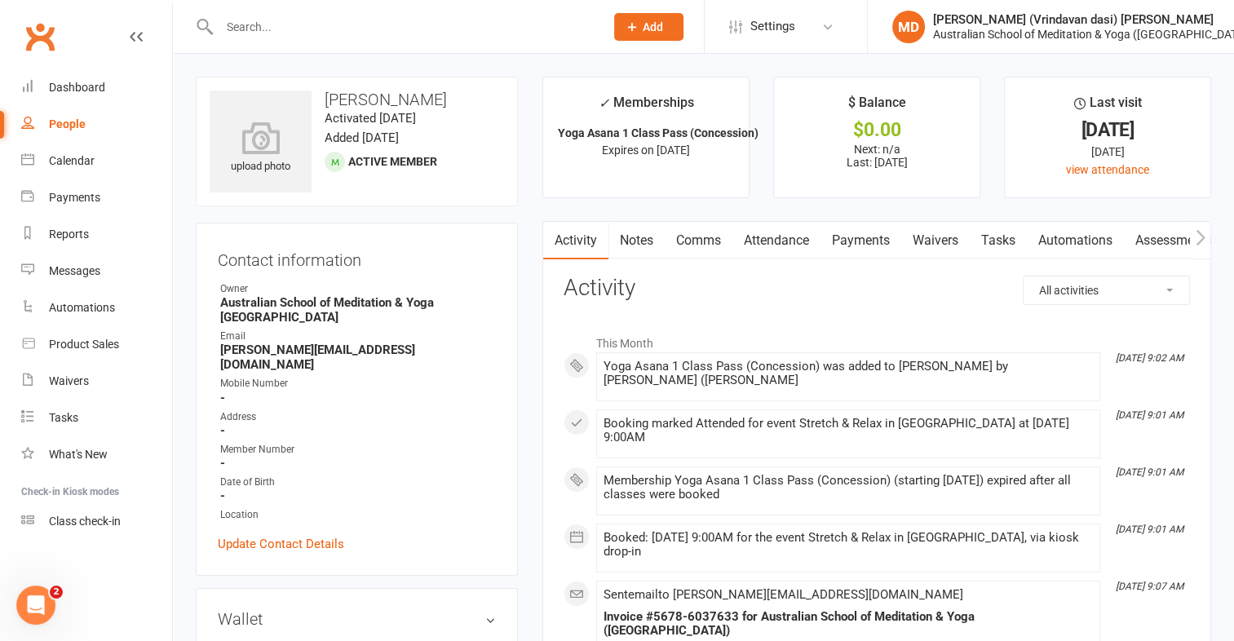
click at [859, 242] on link "Payments" at bounding box center [860, 241] width 81 height 38
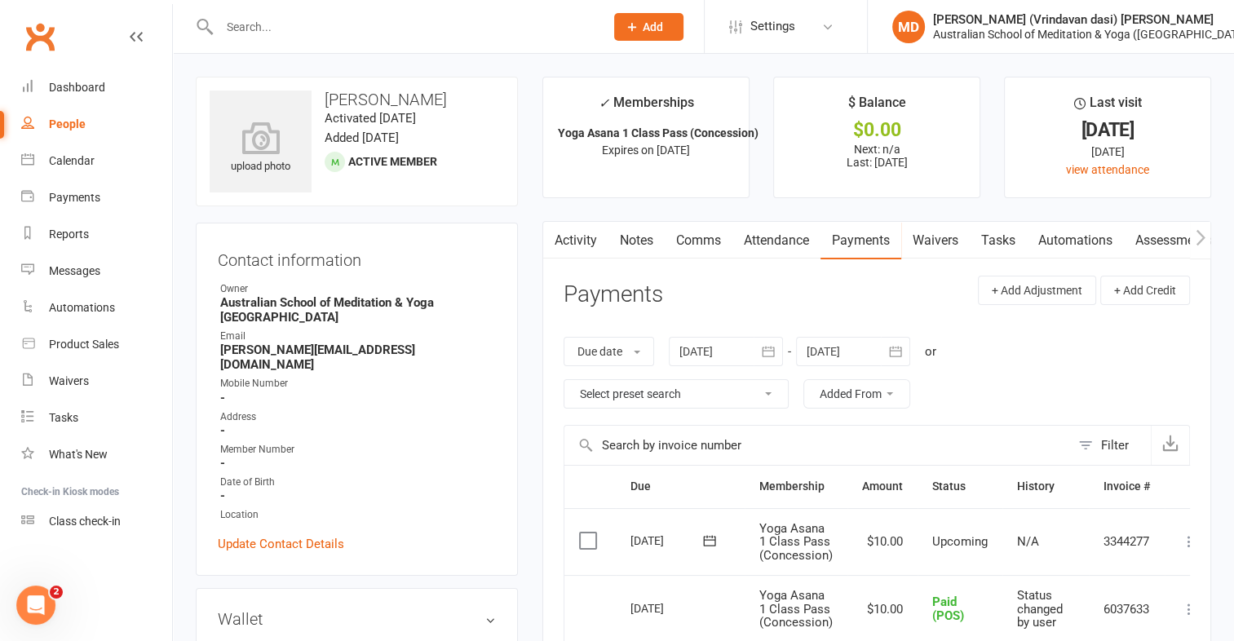
click at [1191, 542] on div "Activity Notes Comms Attendance Payments Waivers Tasks Automations Assessments …" at bounding box center [876, 607] width 669 height 773
click at [1186, 542] on icon at bounding box center [1189, 541] width 16 height 16
click at [1138, 602] on link "Mark as Paid (POS)" at bounding box center [1117, 606] width 161 height 33
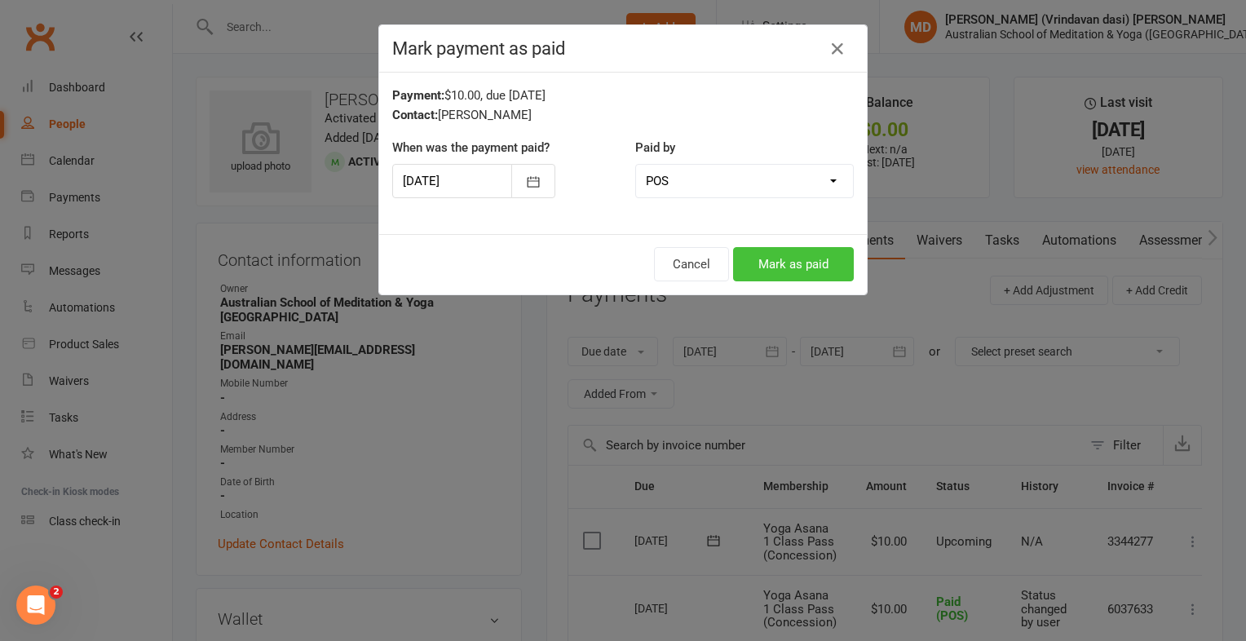
click at [771, 263] on button "Mark as paid" at bounding box center [793, 264] width 121 height 34
